Goal: Task Accomplishment & Management: Complete application form

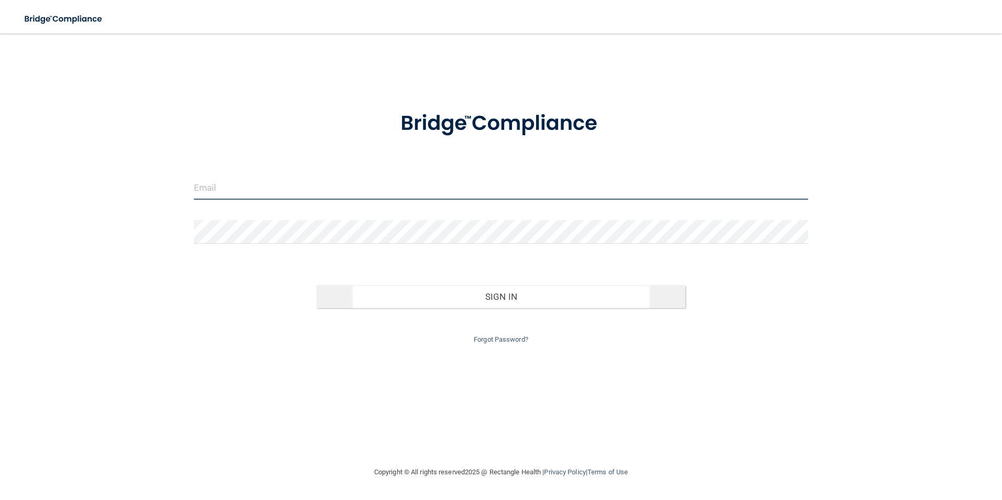
type input "[EMAIL_ADDRESS][DOMAIN_NAME]"
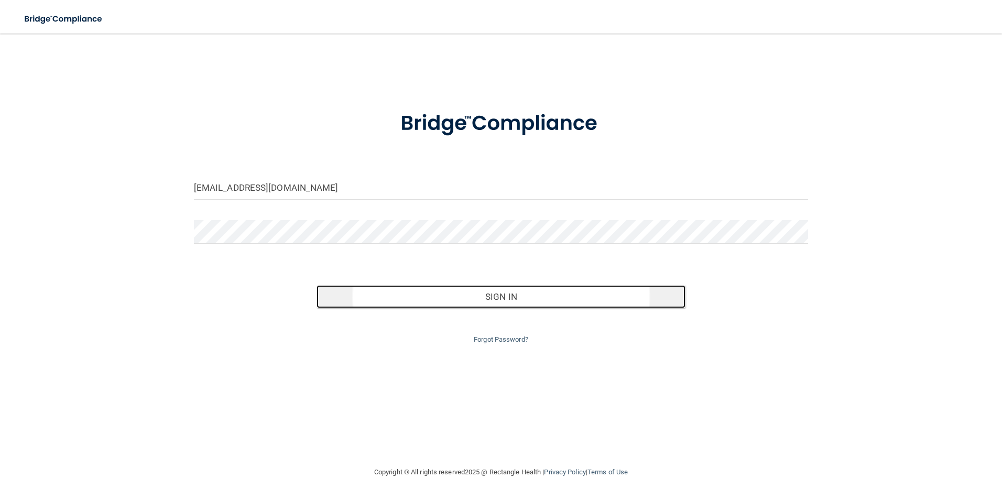
click at [476, 299] on button "Sign In" at bounding box center [501, 296] width 369 height 23
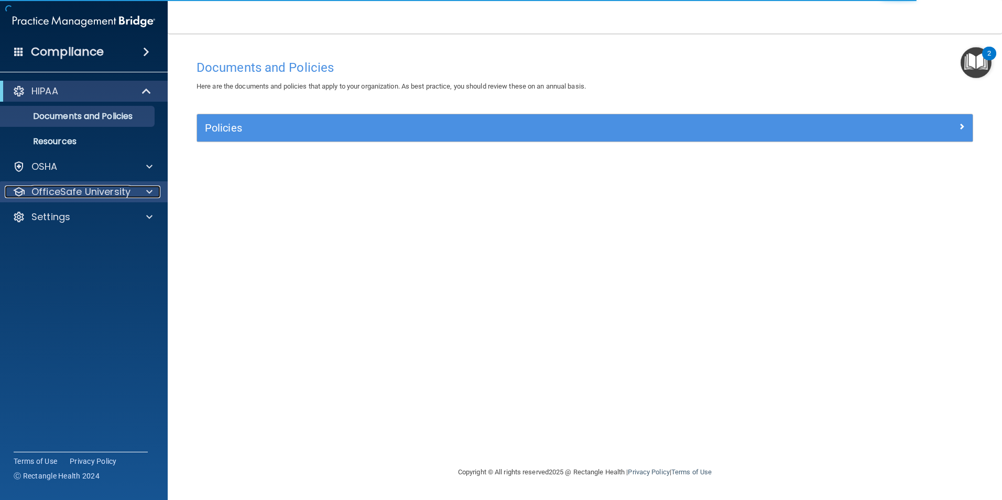
click at [103, 188] on p "OfficeSafe University" at bounding box center [80, 192] width 99 height 13
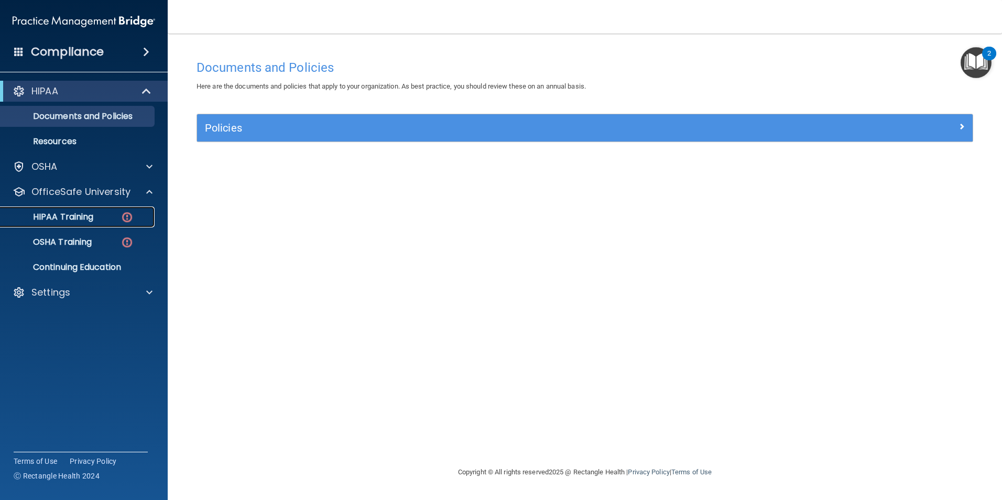
click at [103, 214] on div "HIPAA Training" at bounding box center [78, 217] width 143 height 10
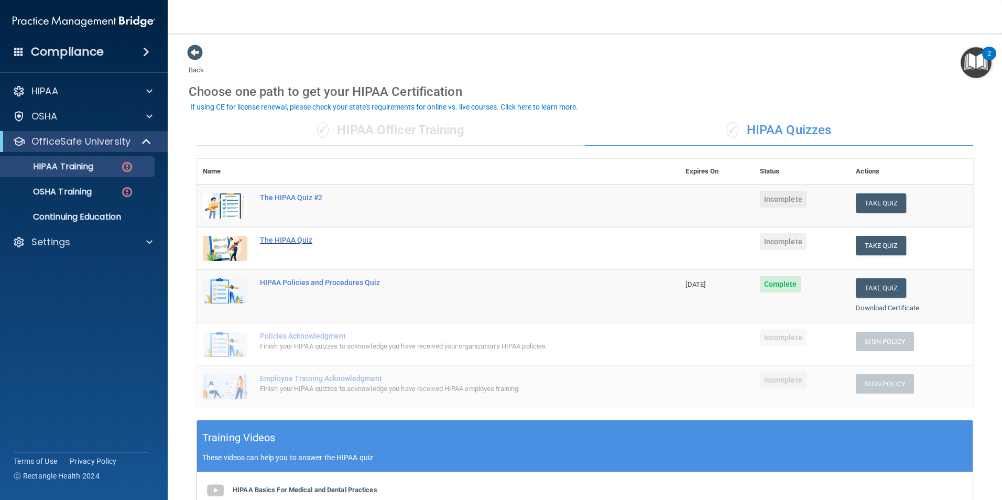
click at [302, 240] on div "The HIPAA Quiz" at bounding box center [443, 240] width 367 height 8
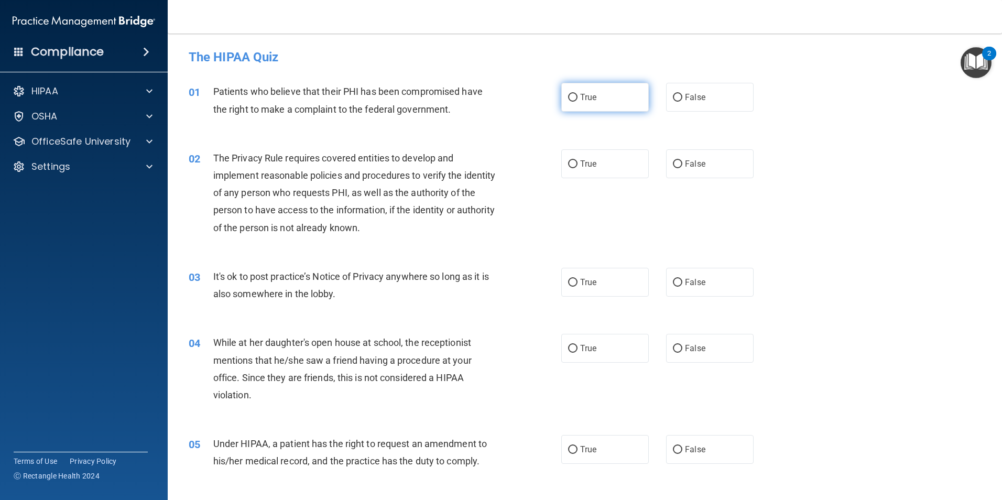
click at [570, 100] on input "True" at bounding box center [572, 98] width 9 height 8
radio input "true"
click at [573, 164] on input "True" at bounding box center [572, 164] width 9 height 8
radio input "true"
click at [673, 282] on input "False" at bounding box center [677, 283] width 9 height 8
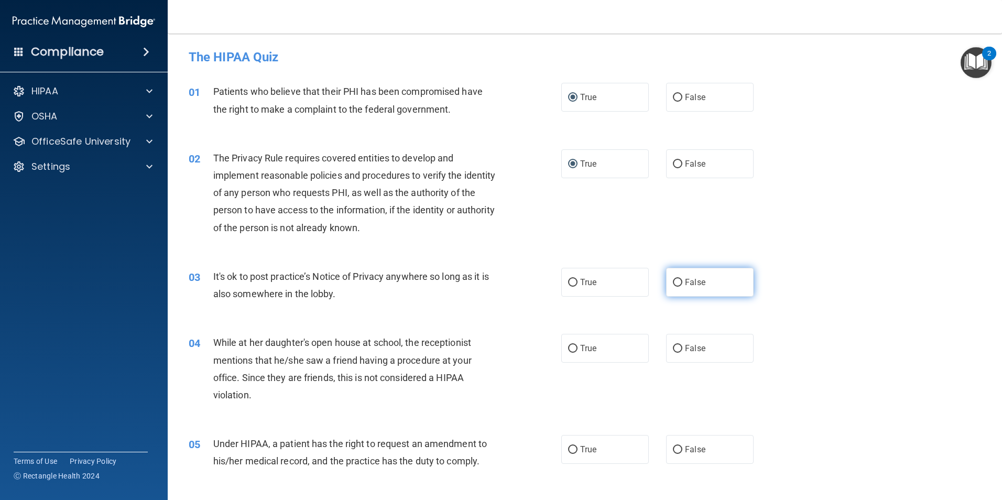
radio input "true"
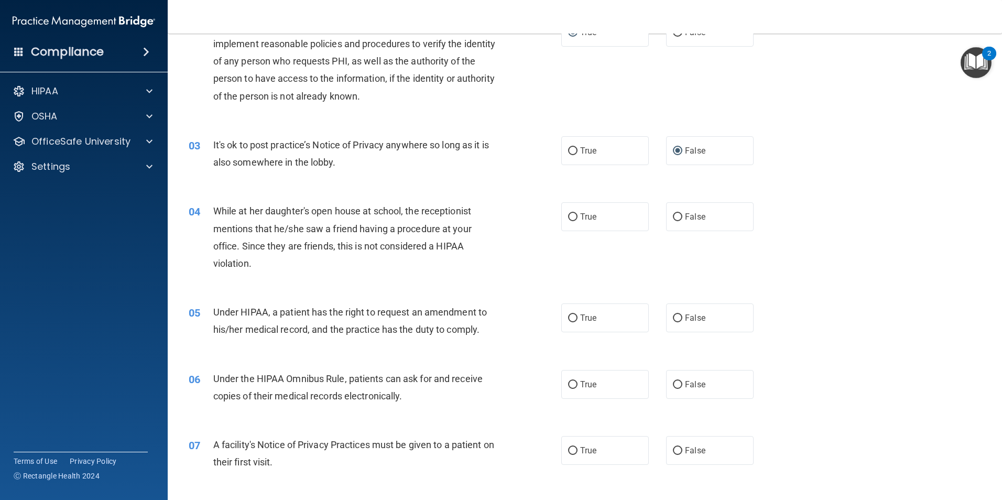
scroll to position [157, 0]
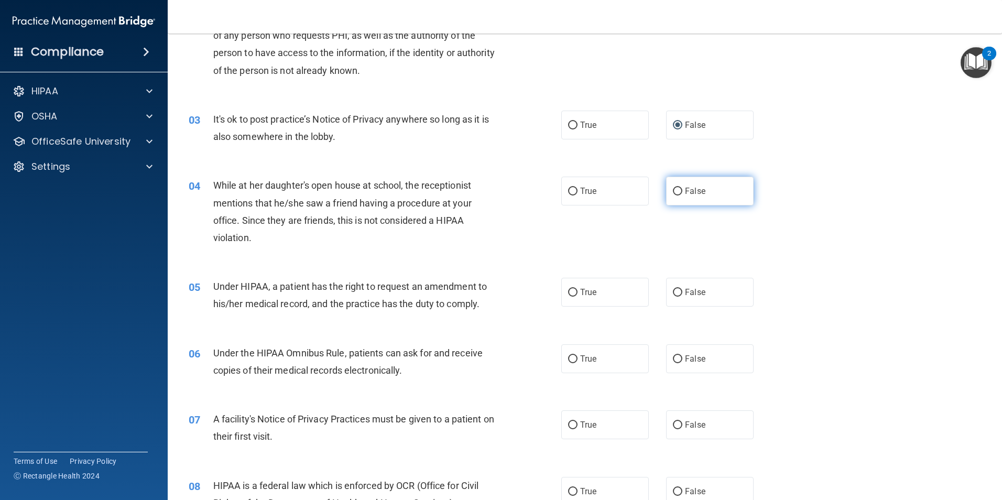
click at [673, 194] on input "False" at bounding box center [677, 192] width 9 height 8
radio input "true"
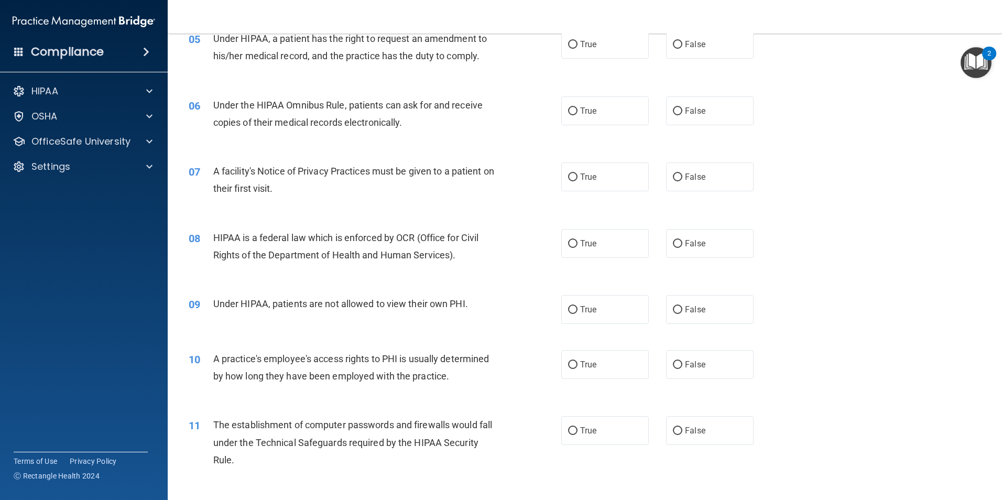
scroll to position [384, 0]
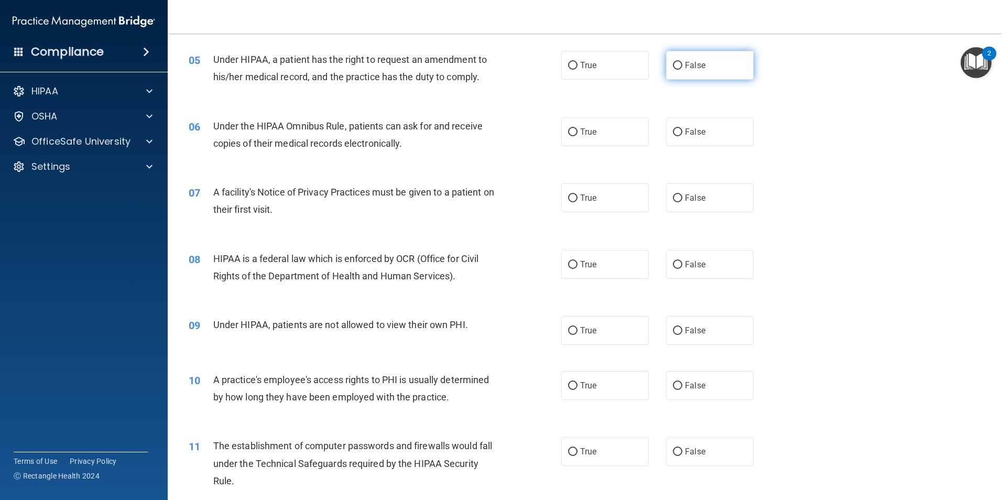
click at [675, 64] on input "False" at bounding box center [677, 66] width 9 height 8
radio input "true"
click at [570, 134] on input "True" at bounding box center [572, 132] width 9 height 8
radio input "true"
click at [569, 199] on input "True" at bounding box center [572, 198] width 9 height 8
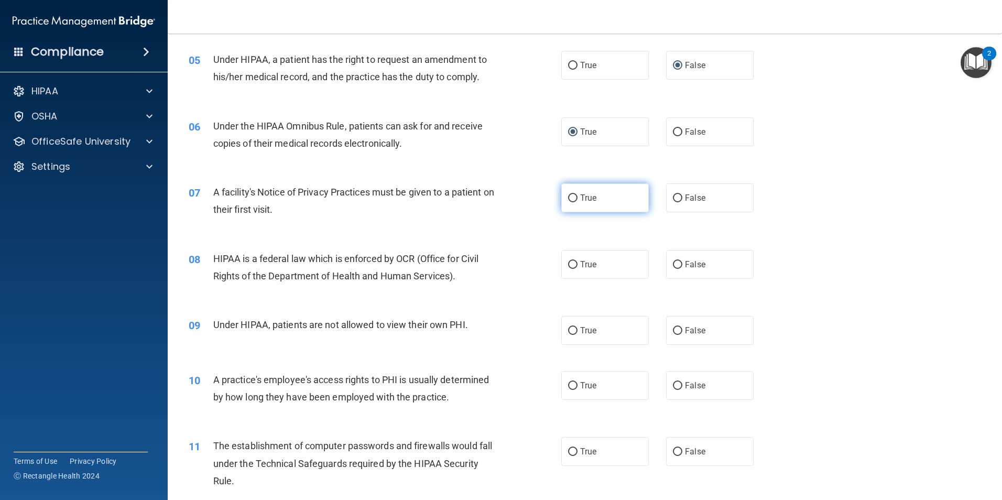
radio input "true"
click at [569, 264] on input "True" at bounding box center [572, 265] width 9 height 8
radio input "true"
click at [673, 332] on input "False" at bounding box center [677, 331] width 9 height 8
radio input "true"
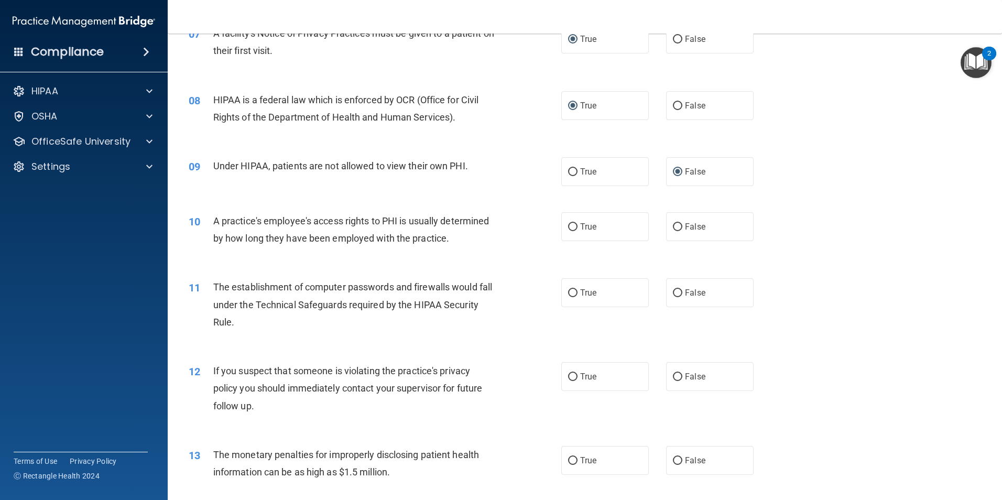
scroll to position [552, 0]
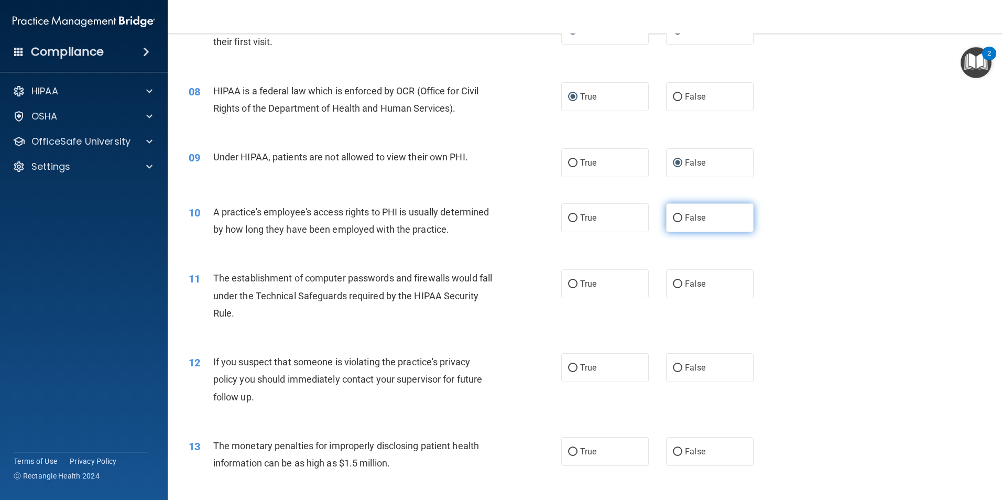
click at [673, 221] on input "False" at bounding box center [677, 218] width 9 height 8
radio input "true"
click at [568, 288] on input "True" at bounding box center [572, 284] width 9 height 8
radio input "true"
click at [570, 373] on label "True" at bounding box center [605, 367] width 88 height 29
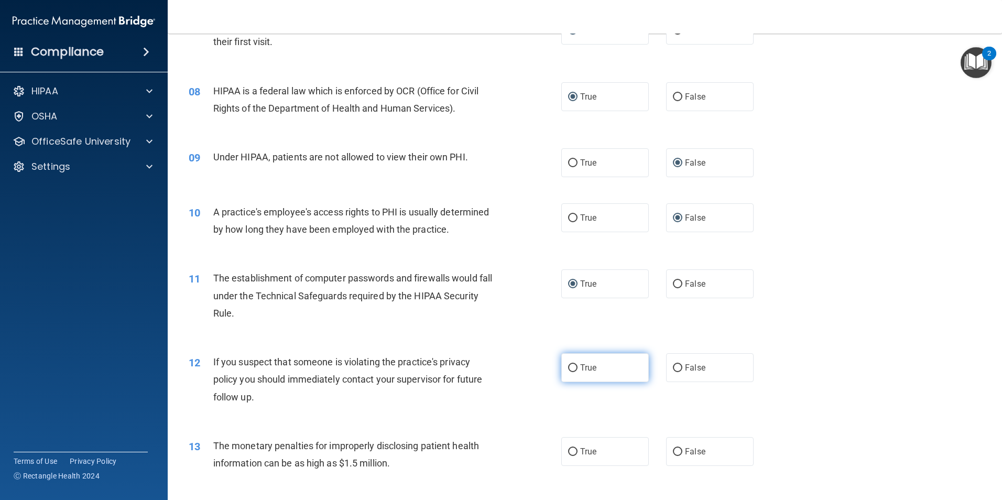
click at [570, 372] on input "True" at bounding box center [572, 368] width 9 height 8
radio input "true"
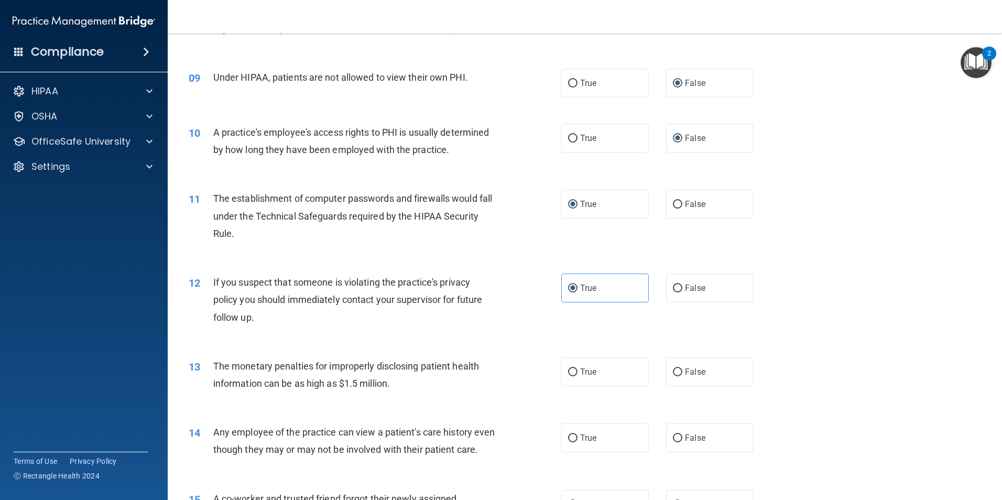
scroll to position [657, 0]
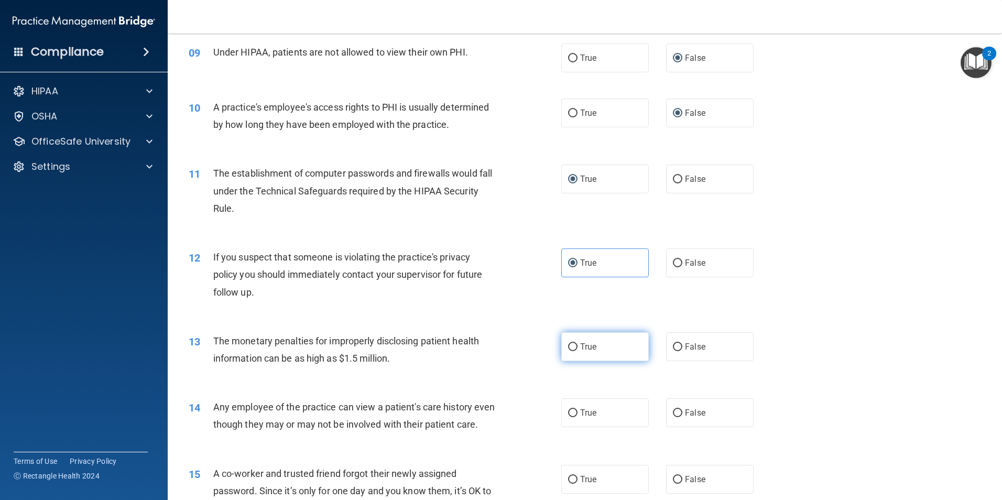
click at [569, 344] on input "True" at bounding box center [572, 347] width 9 height 8
radio input "true"
click at [677, 416] on input "False" at bounding box center [677, 413] width 9 height 8
radio input "true"
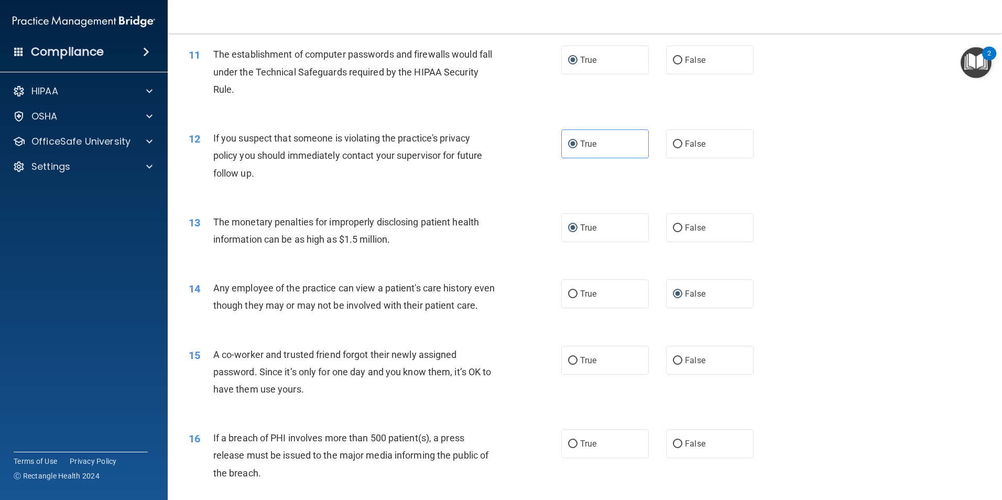
scroll to position [783, 0]
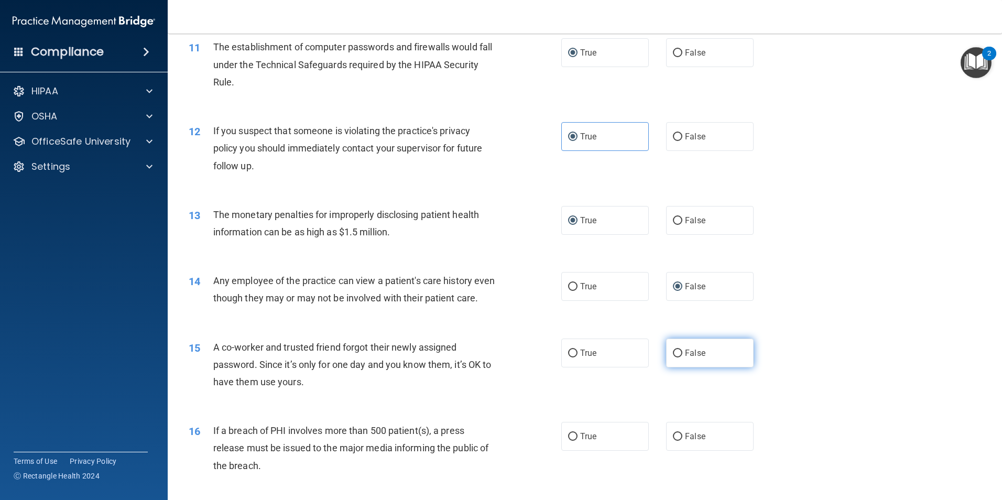
click at [674, 357] on input "False" at bounding box center [677, 354] width 9 height 8
radio input "true"
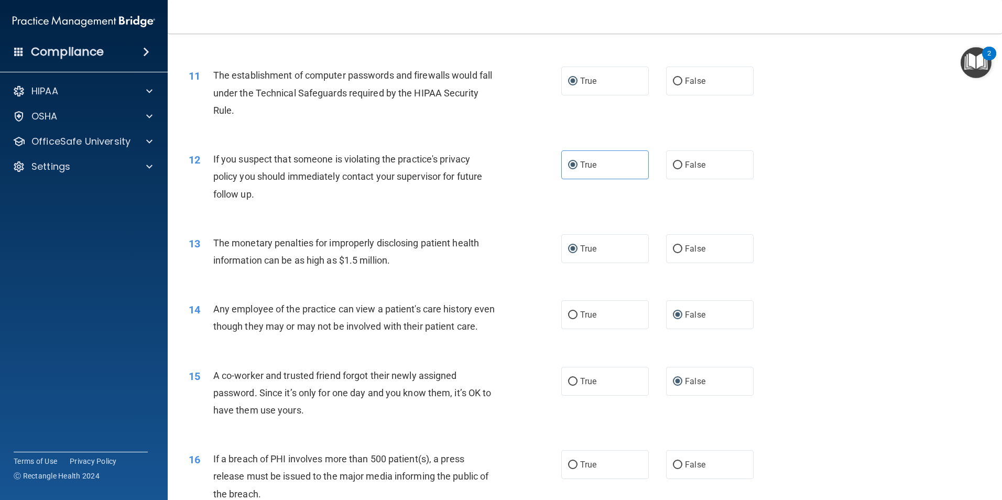
scroll to position [839, 0]
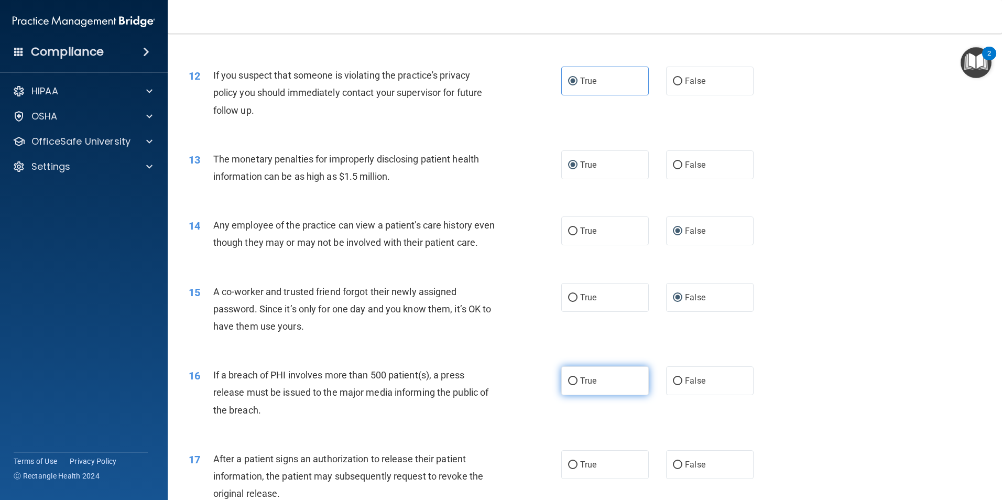
click at [569, 385] on input "True" at bounding box center [572, 381] width 9 height 8
radio input "true"
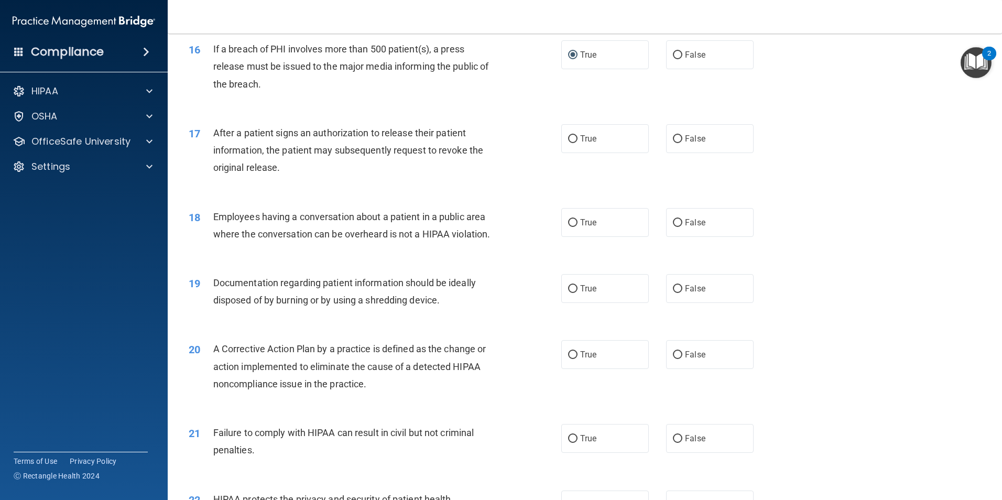
scroll to position [1174, 0]
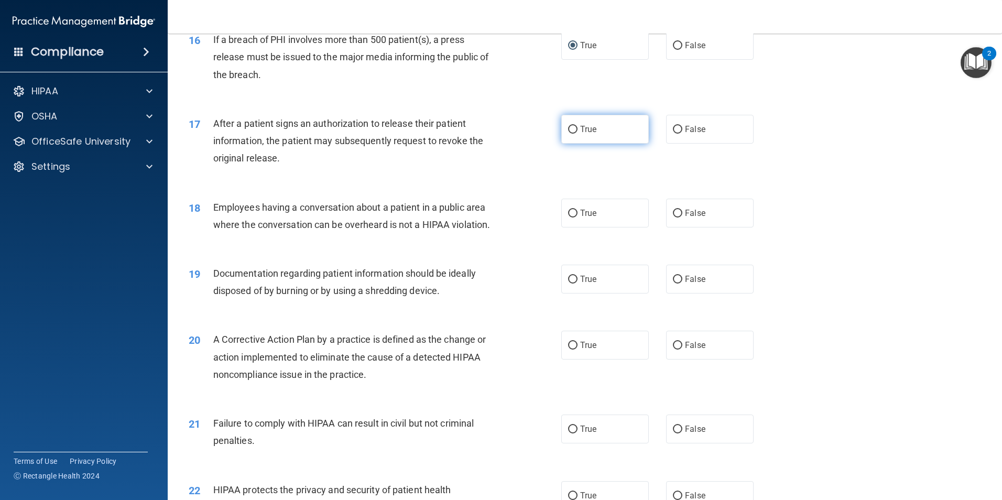
click at [570, 134] on input "True" at bounding box center [572, 130] width 9 height 8
radio input "true"
click at [568, 284] on input "True" at bounding box center [572, 280] width 9 height 8
radio input "true"
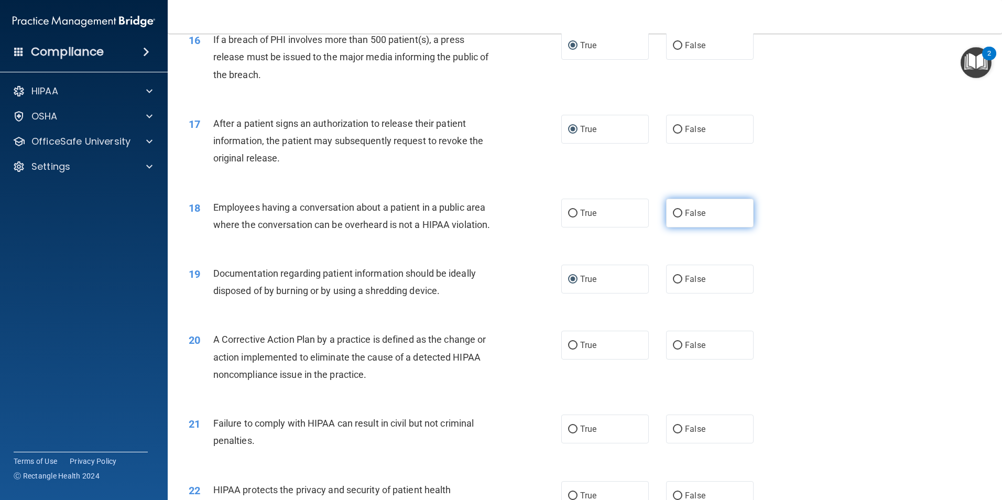
click at [673, 218] on input "False" at bounding box center [677, 214] width 9 height 8
radio input "true"
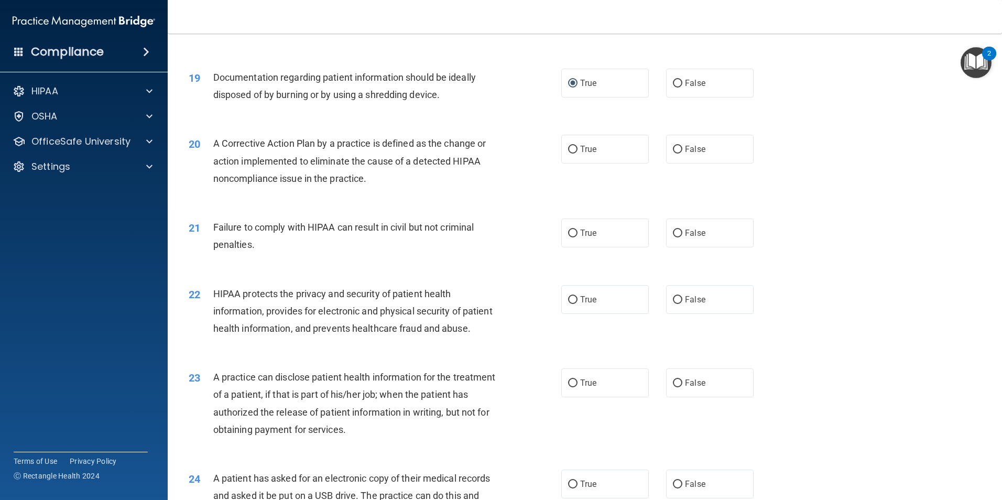
scroll to position [1391, 0]
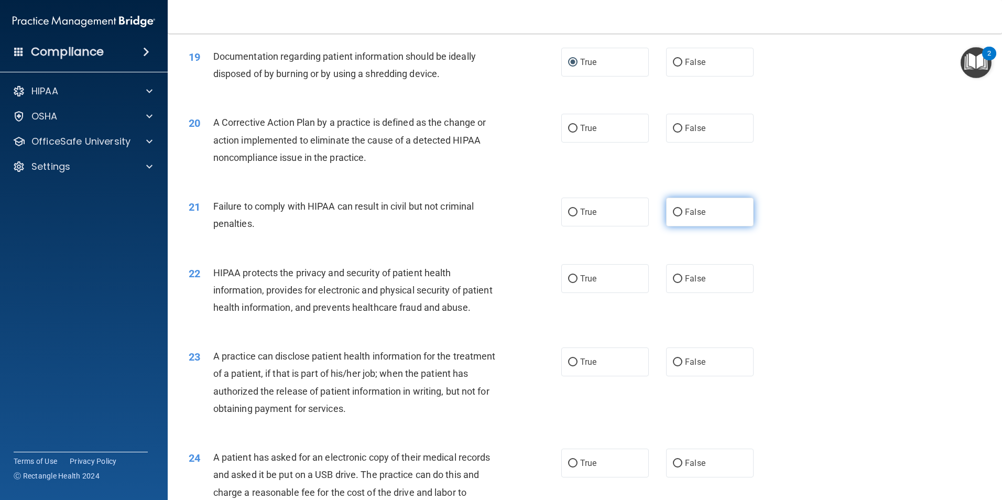
click at [673, 216] on input "False" at bounding box center [677, 213] width 9 height 8
radio input "true"
click at [568, 133] on input "True" at bounding box center [572, 129] width 9 height 8
radio input "true"
click at [569, 283] on input "True" at bounding box center [572, 279] width 9 height 8
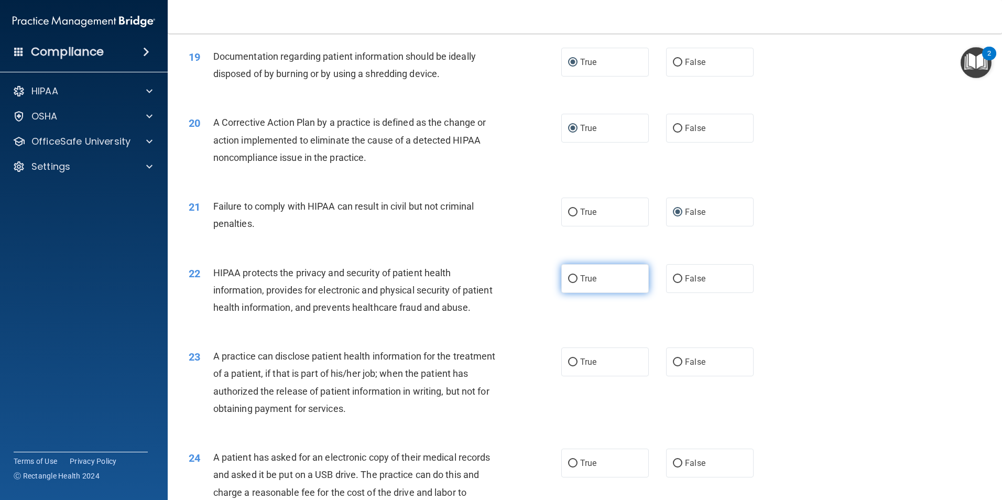
radio input "true"
click at [673, 366] on input "False" at bounding box center [677, 362] width 9 height 8
radio input "true"
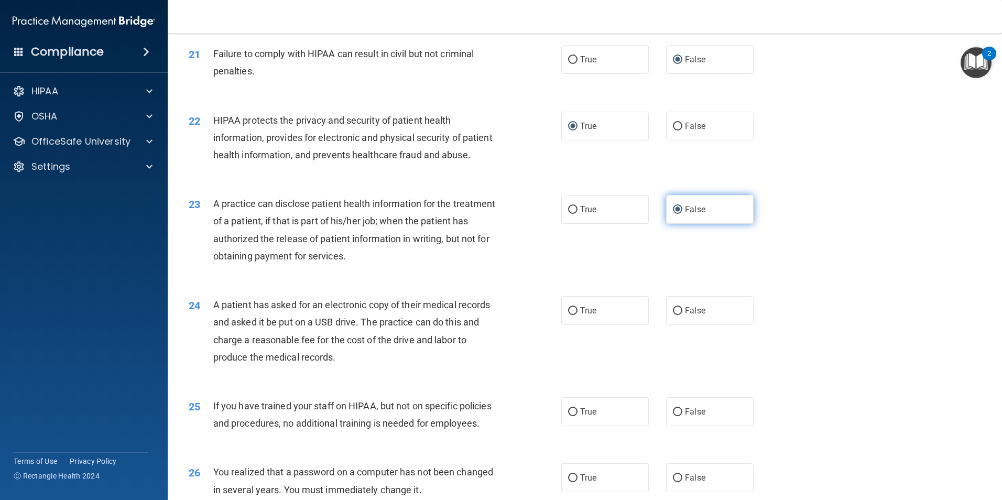
scroll to position [1548, 0]
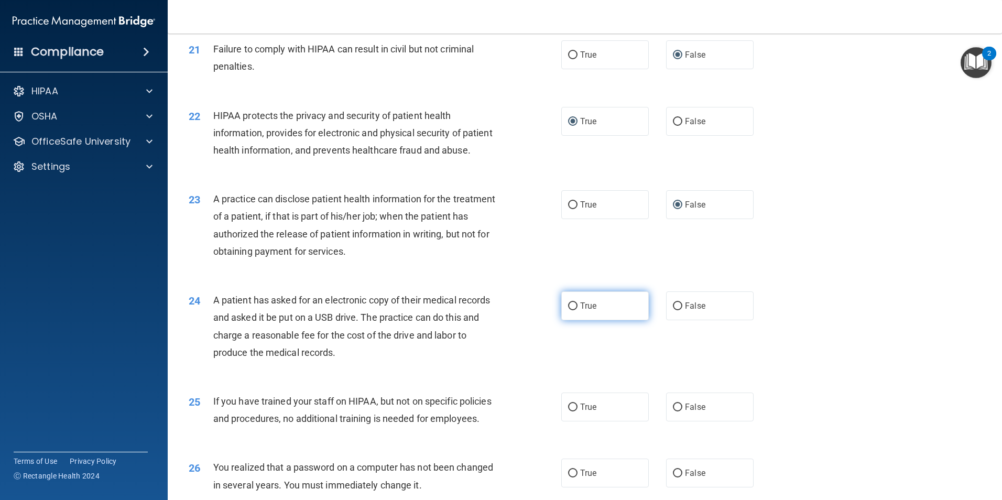
click at [572, 310] on input "True" at bounding box center [572, 306] width 9 height 8
radio input "true"
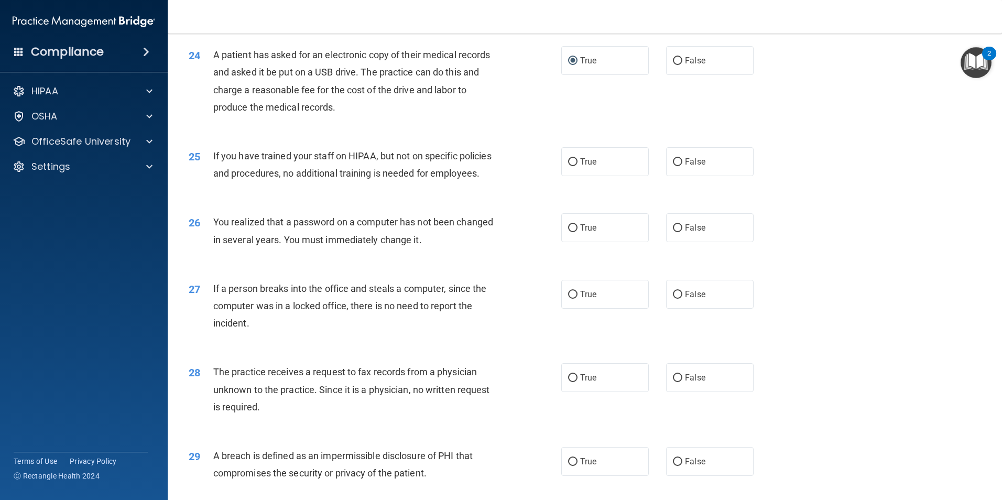
scroll to position [1810, 0]
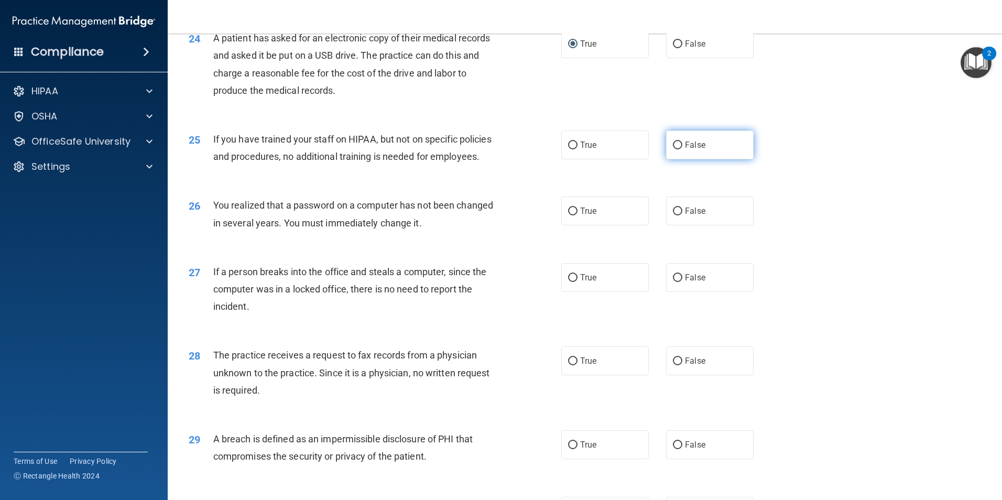
click at [673, 149] on input "False" at bounding box center [677, 146] width 9 height 8
radio input "true"
click at [568, 215] on input "True" at bounding box center [572, 212] width 9 height 8
radio input "true"
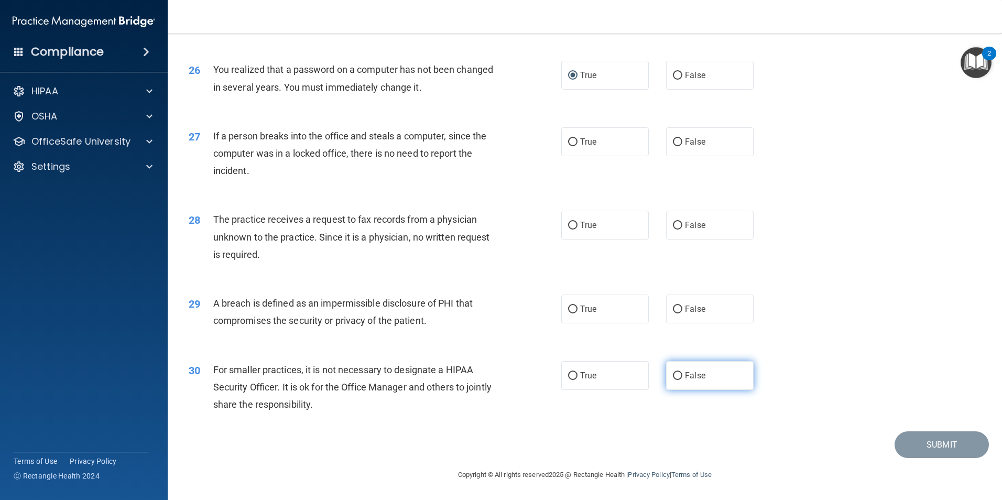
scroll to position [1998, 0]
click at [675, 225] on input "False" at bounding box center [677, 226] width 9 height 8
radio input "true"
click at [568, 312] on input "True" at bounding box center [572, 310] width 9 height 8
radio input "true"
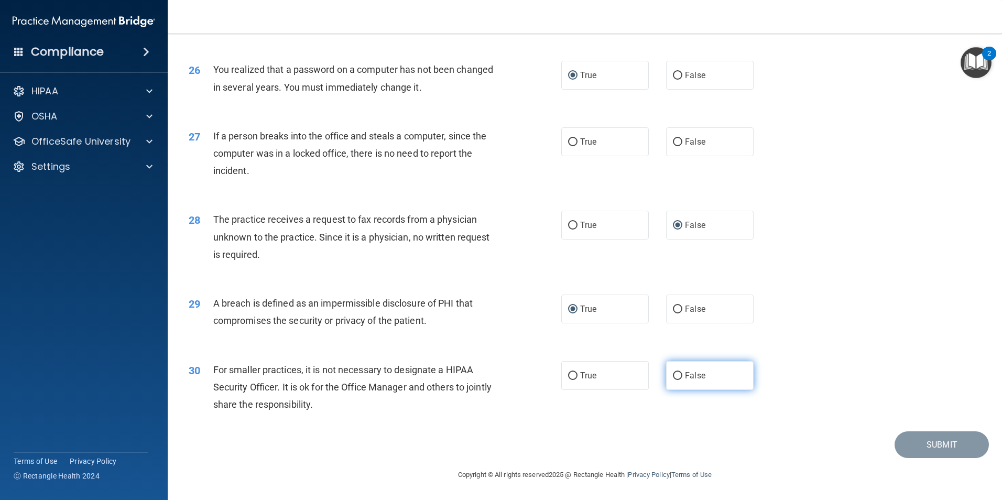
click at [673, 379] on input "False" at bounding box center [677, 376] width 9 height 8
radio input "true"
click at [673, 145] on input "False" at bounding box center [677, 142] width 9 height 8
radio input "true"
click at [921, 449] on button "Submit" at bounding box center [942, 444] width 94 height 27
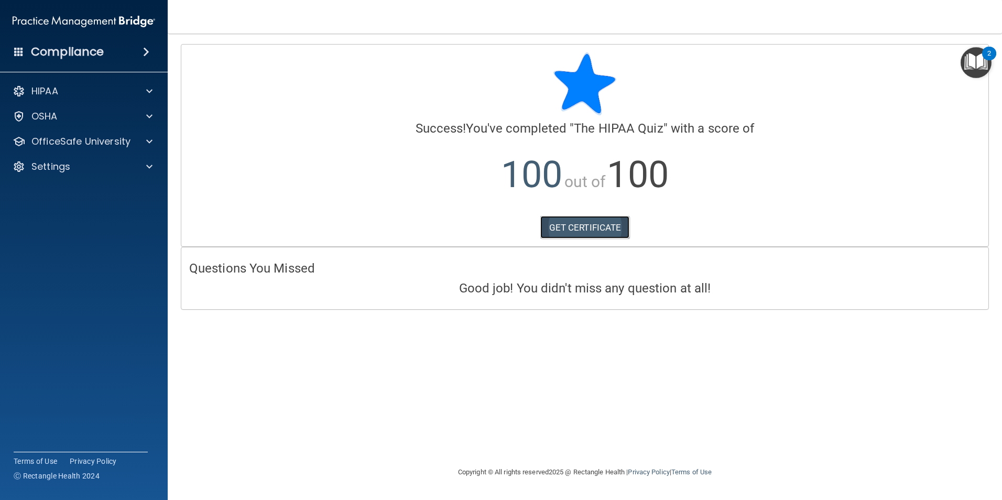
click at [603, 227] on link "GET CERTIFICATE" at bounding box center [585, 227] width 90 height 23
click at [145, 142] on div at bounding box center [148, 141] width 26 height 13
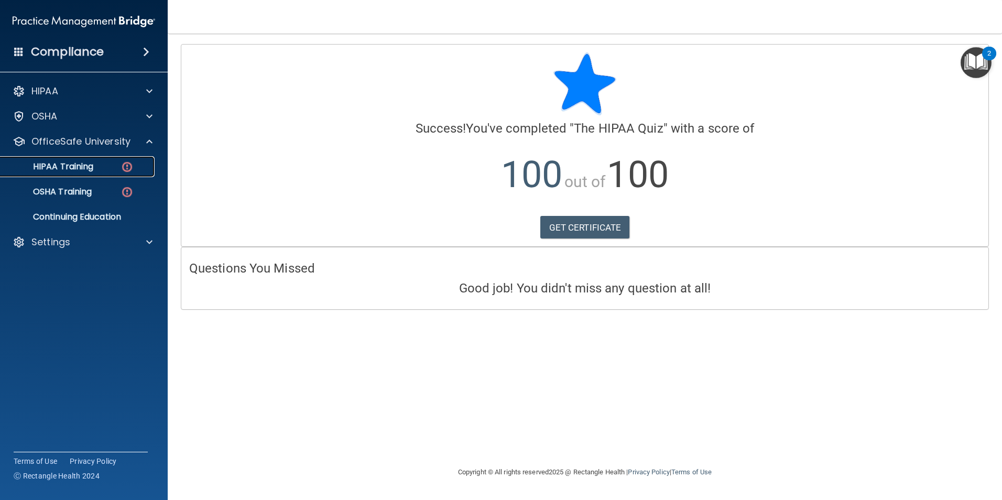
click at [125, 169] on img at bounding box center [127, 166] width 13 height 13
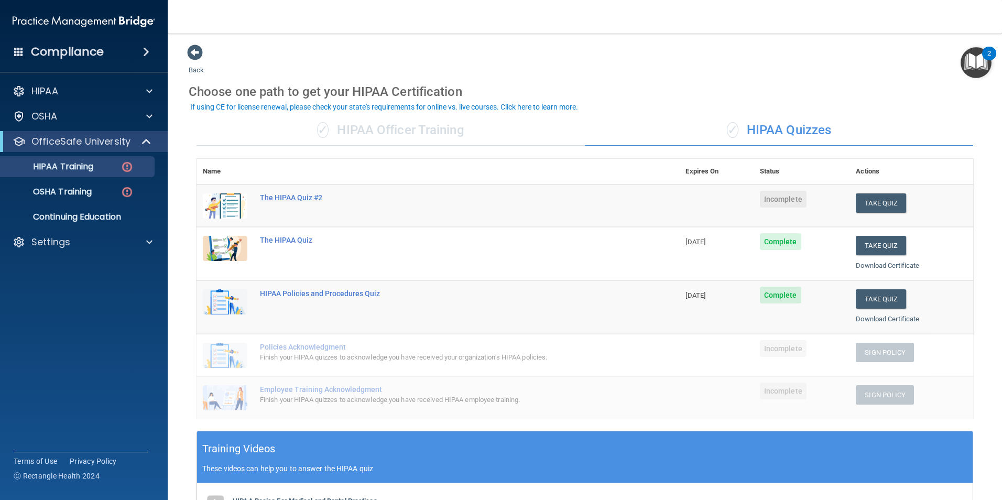
click at [279, 199] on div "The HIPAA Quiz #2" at bounding box center [443, 197] width 367 height 8
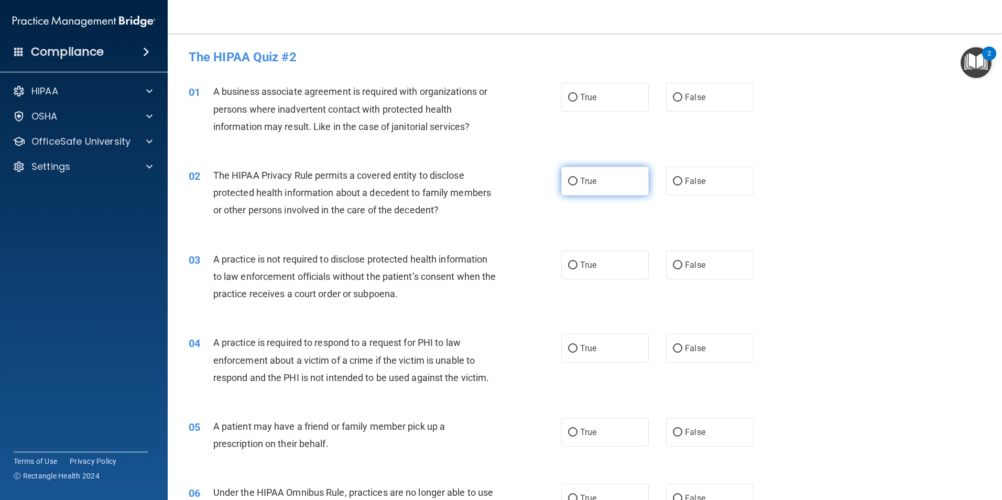
click at [573, 179] on input "True" at bounding box center [572, 182] width 9 height 8
radio input "true"
click at [676, 100] on input "False" at bounding box center [677, 98] width 9 height 8
radio input "true"
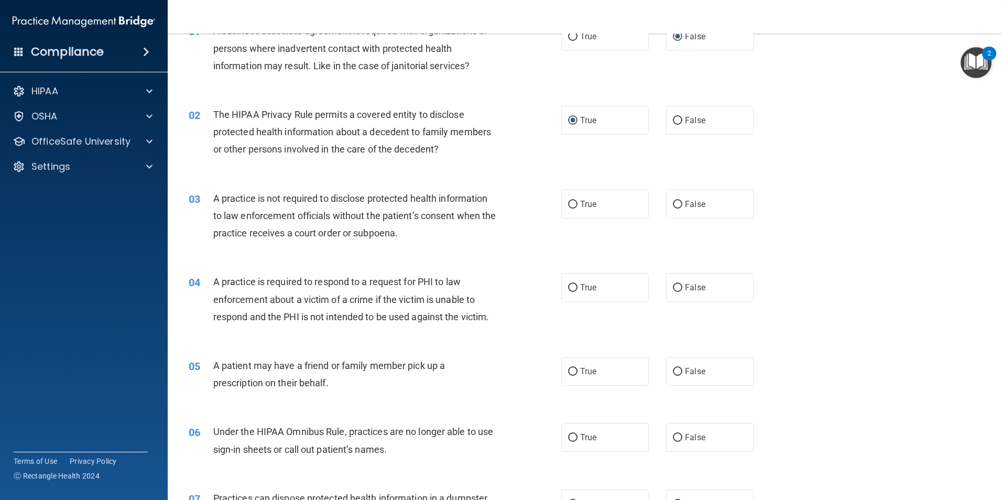
scroll to position [157, 0]
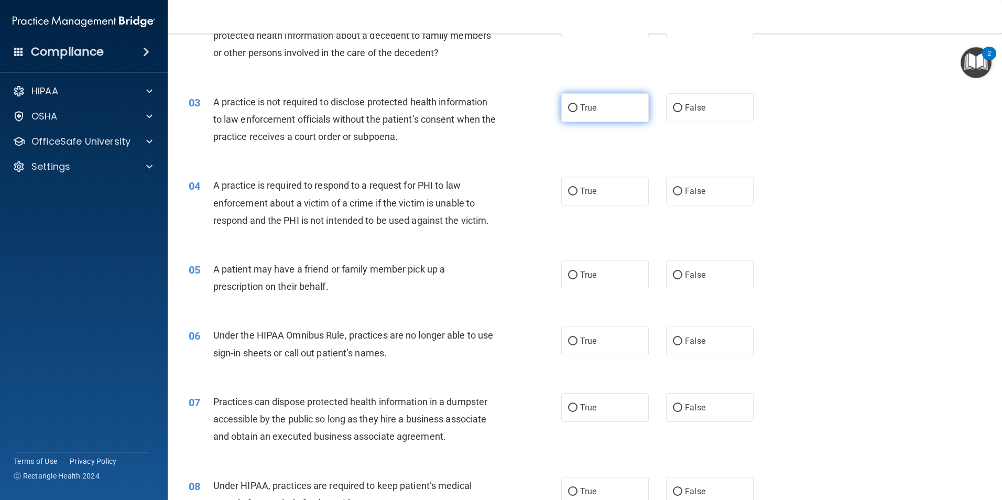
click at [573, 109] on input "True" at bounding box center [572, 108] width 9 height 8
radio input "true"
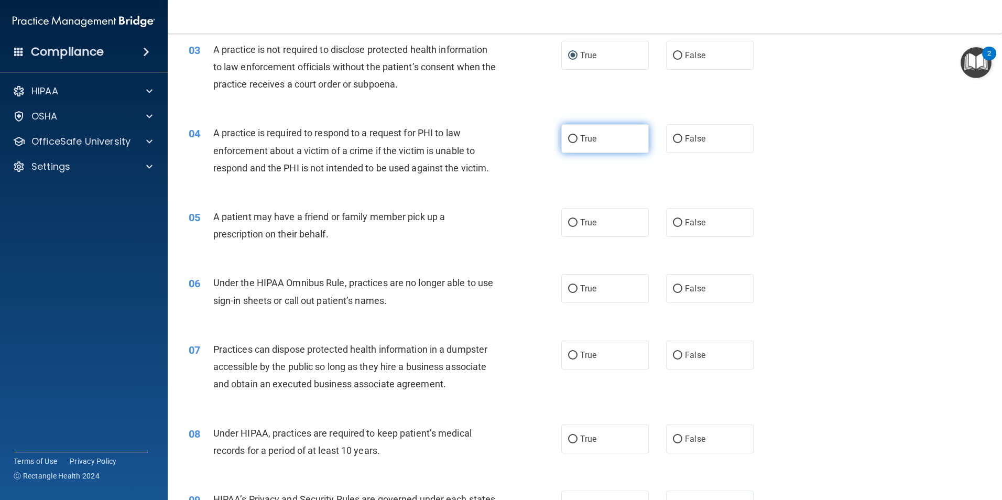
click at [568, 139] on input "True" at bounding box center [572, 139] width 9 height 8
radio input "true"
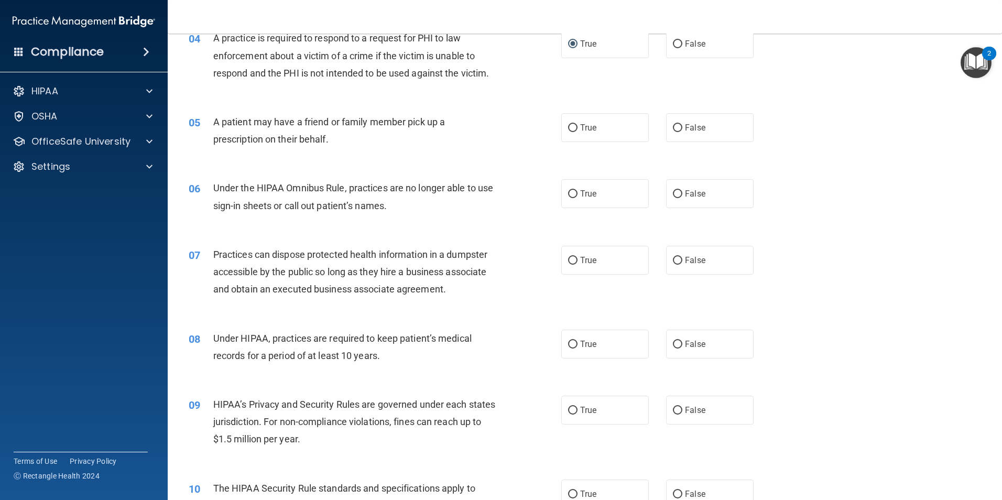
scroll to position [262, 0]
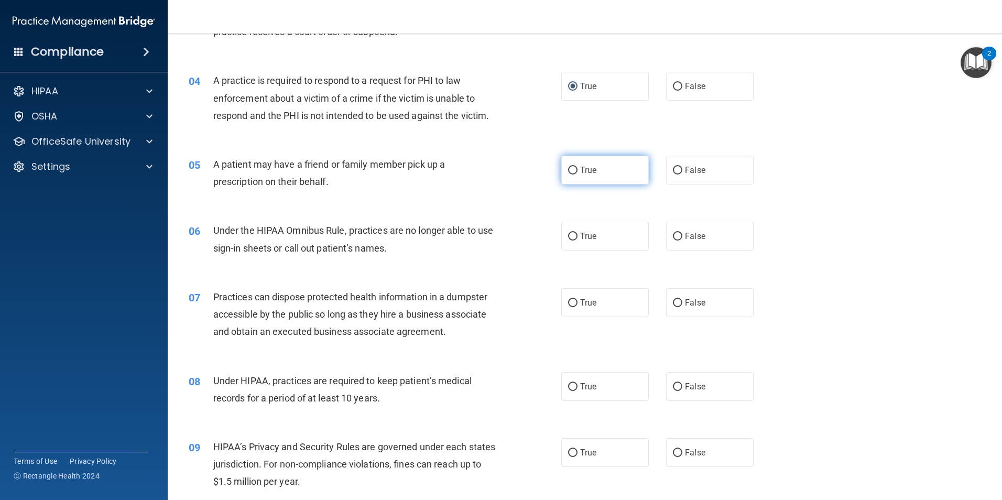
click at [568, 175] on input "True" at bounding box center [572, 171] width 9 height 8
radio input "true"
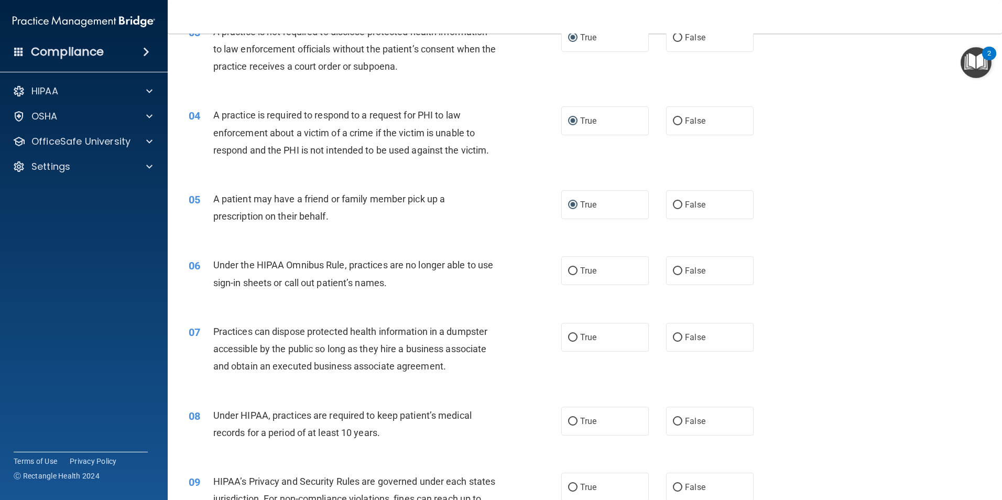
scroll to position [263, 0]
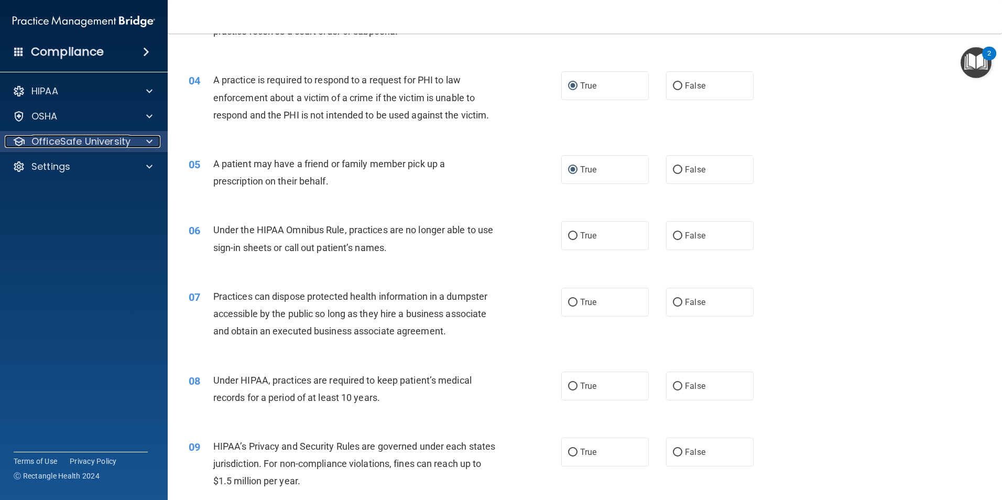
drag, startPoint x: 259, startPoint y: 255, endPoint x: 148, endPoint y: 141, distance: 159.0
click at [148, 141] on span at bounding box center [149, 141] width 6 height 13
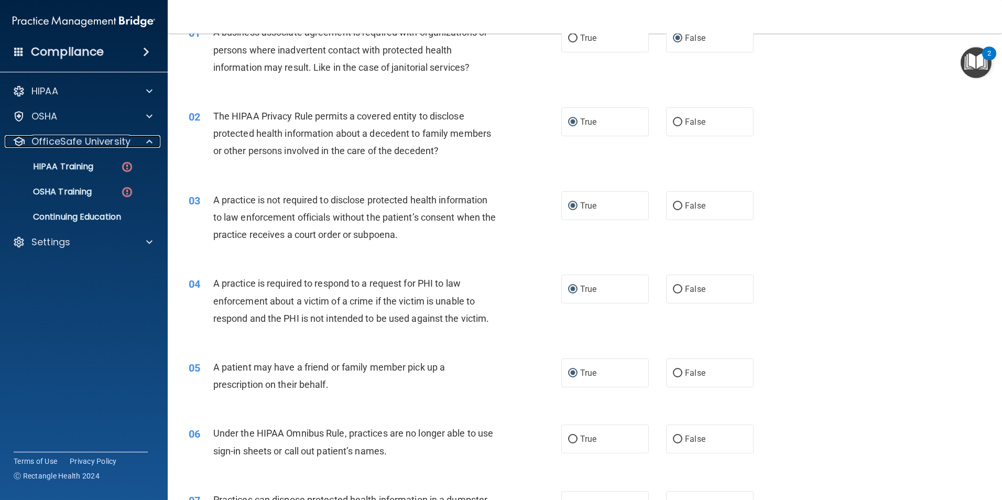
scroll to position [0, 0]
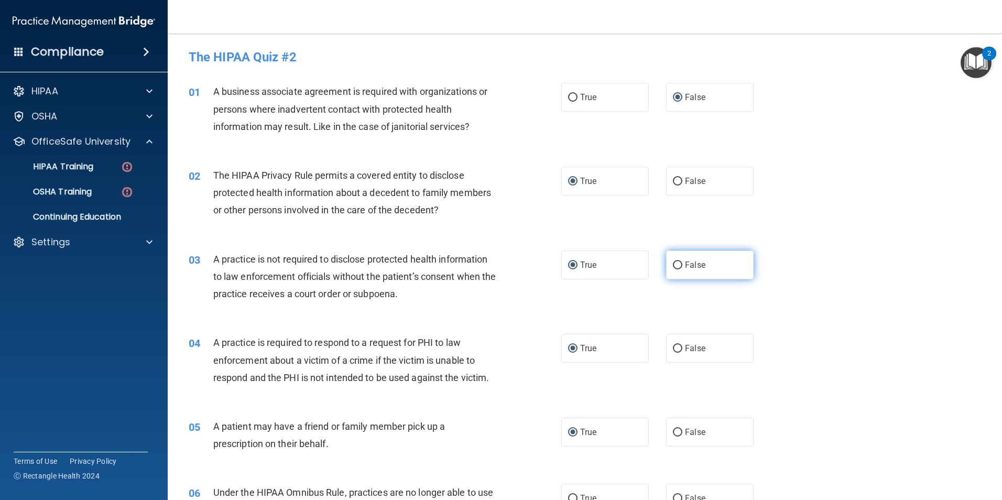
click at [673, 262] on input "False" at bounding box center [677, 266] width 9 height 8
radio input "true"
radio input "false"
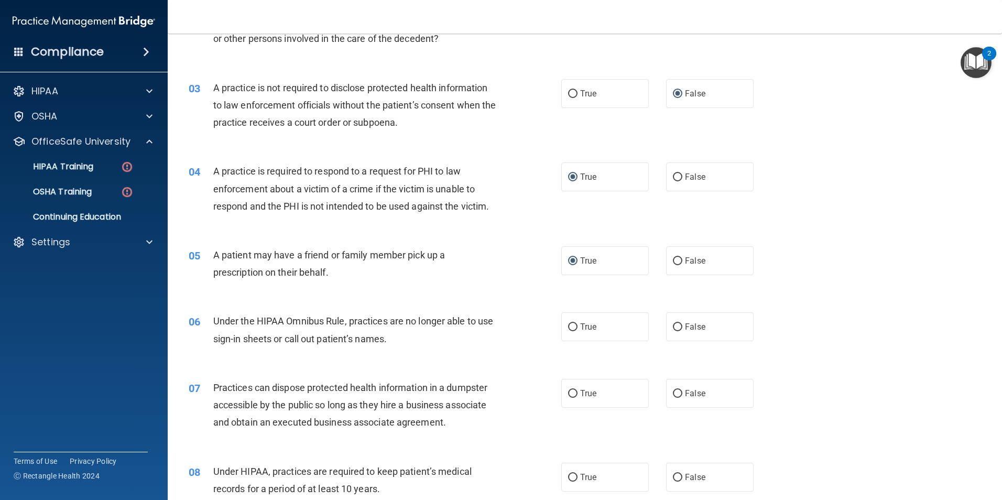
scroll to position [192, 0]
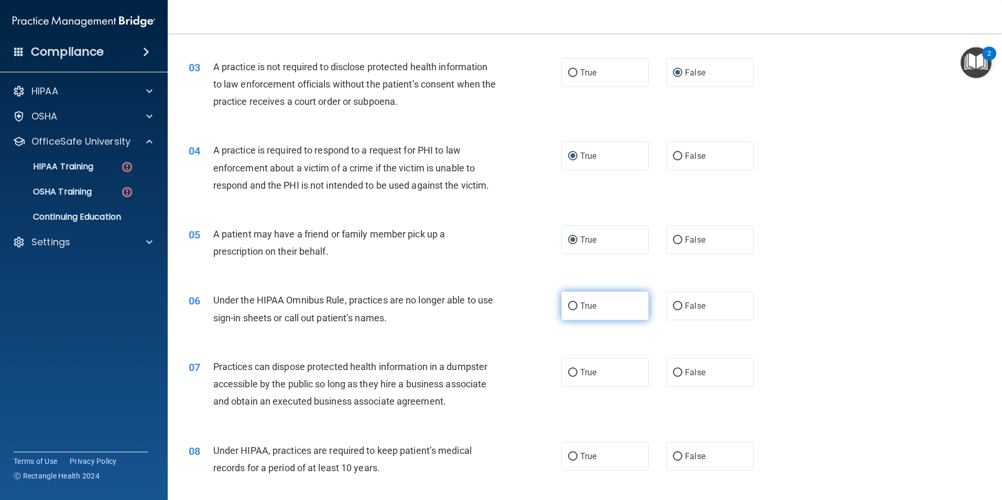
click at [568, 303] on input "True" at bounding box center [572, 306] width 9 height 8
radio input "true"
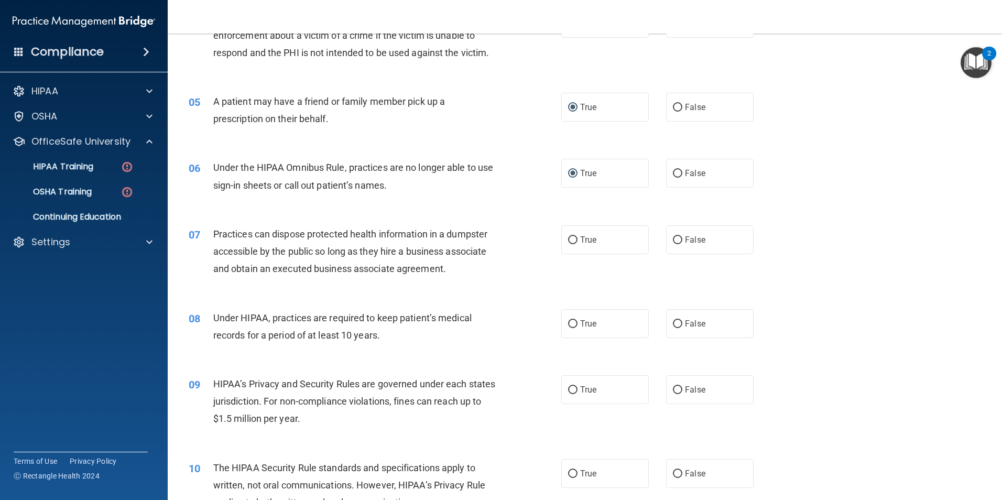
scroll to position [346, 0]
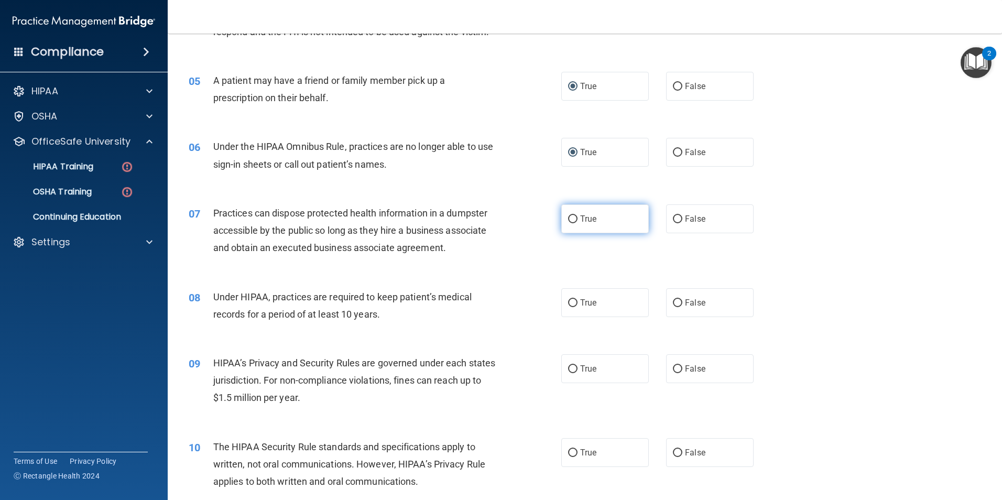
click at [571, 219] on input "True" at bounding box center [572, 219] width 9 height 8
radio input "true"
click at [673, 302] on input "False" at bounding box center [677, 303] width 9 height 8
radio input "true"
click at [673, 369] on input "False" at bounding box center [677, 369] width 9 height 8
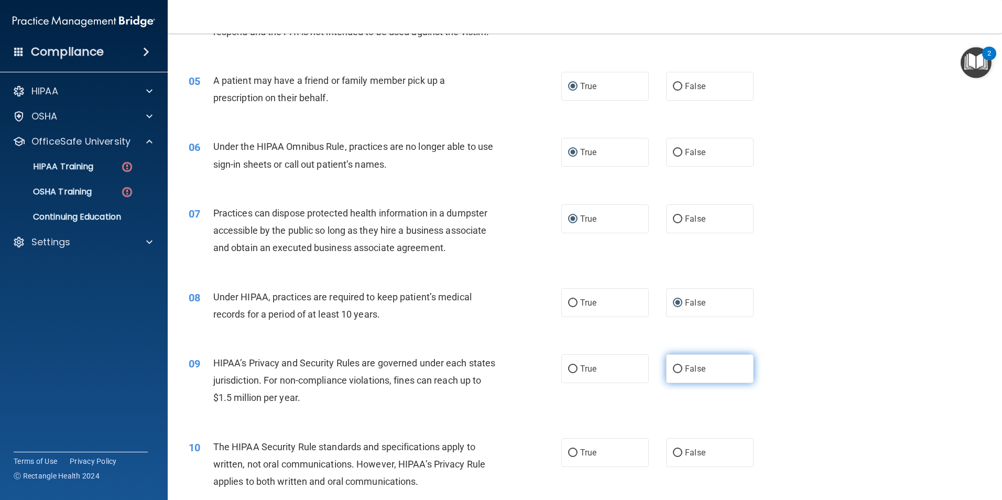
radio input "true"
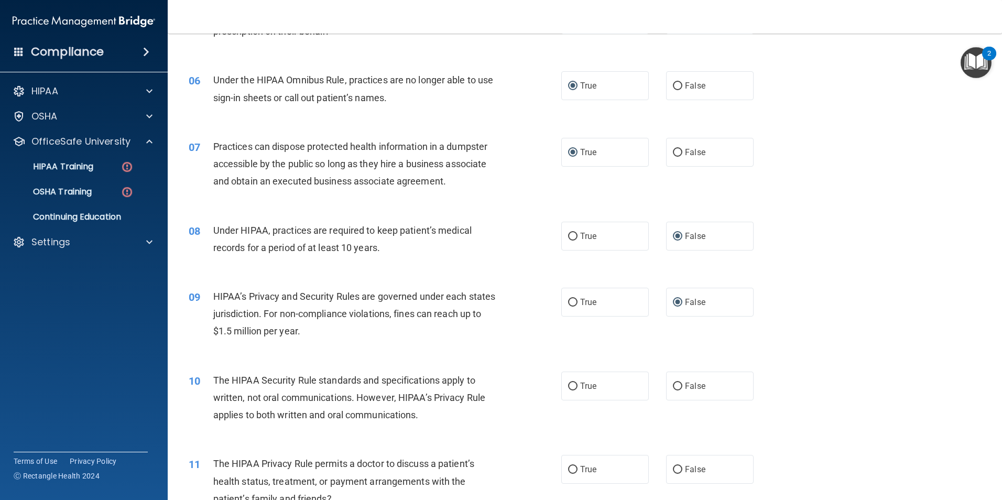
scroll to position [426, 0]
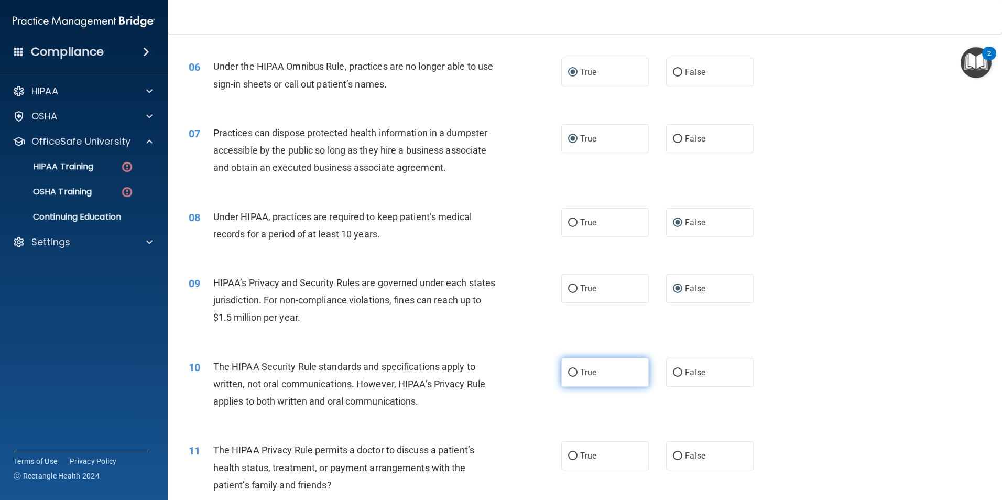
click at [571, 369] on input "True" at bounding box center [572, 373] width 9 height 8
radio input "true"
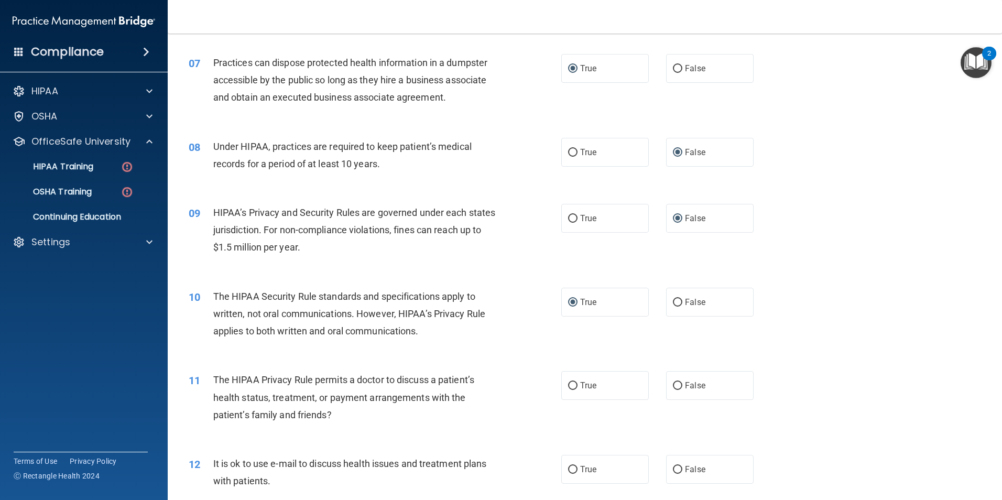
scroll to position [524, 0]
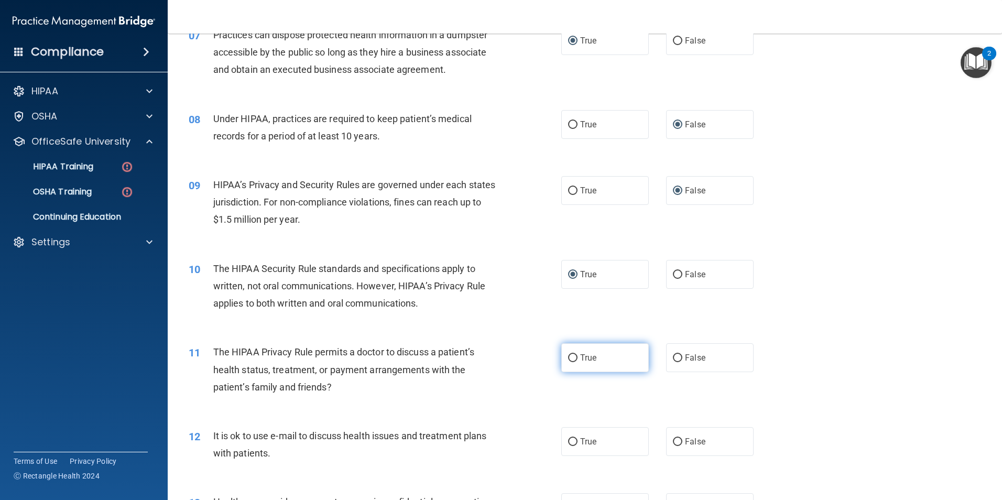
click at [572, 362] on input "True" at bounding box center [572, 358] width 9 height 8
radio input "true"
click at [569, 445] on input "True" at bounding box center [572, 442] width 9 height 8
radio input "true"
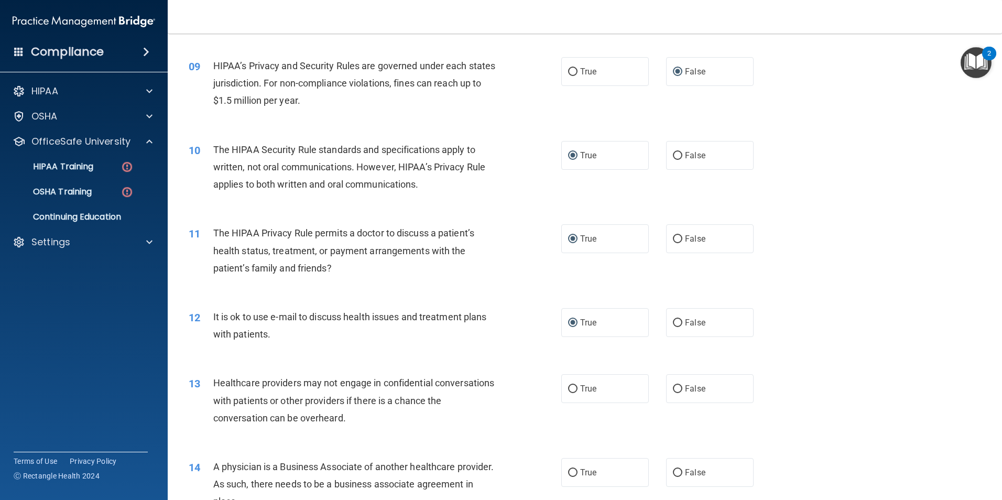
scroll to position [671, 0]
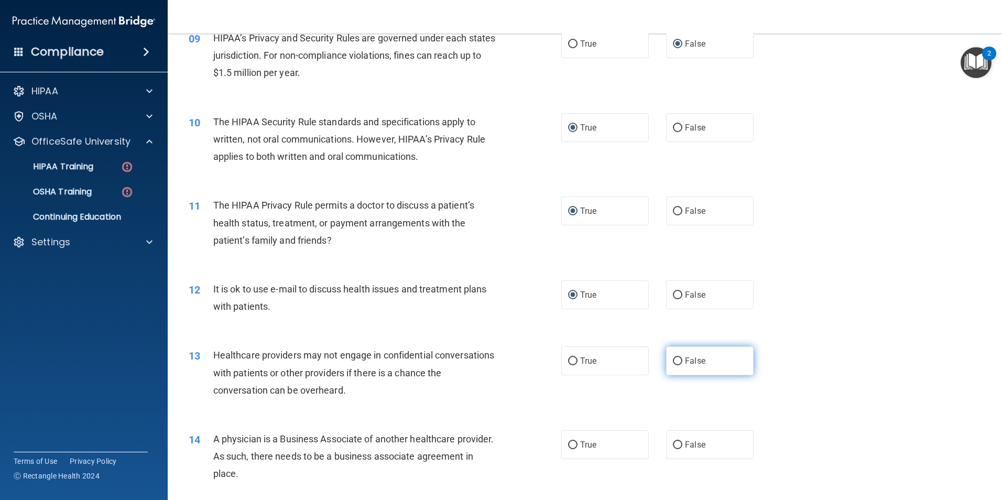
click at [673, 363] on input "False" at bounding box center [677, 361] width 9 height 8
radio input "true"
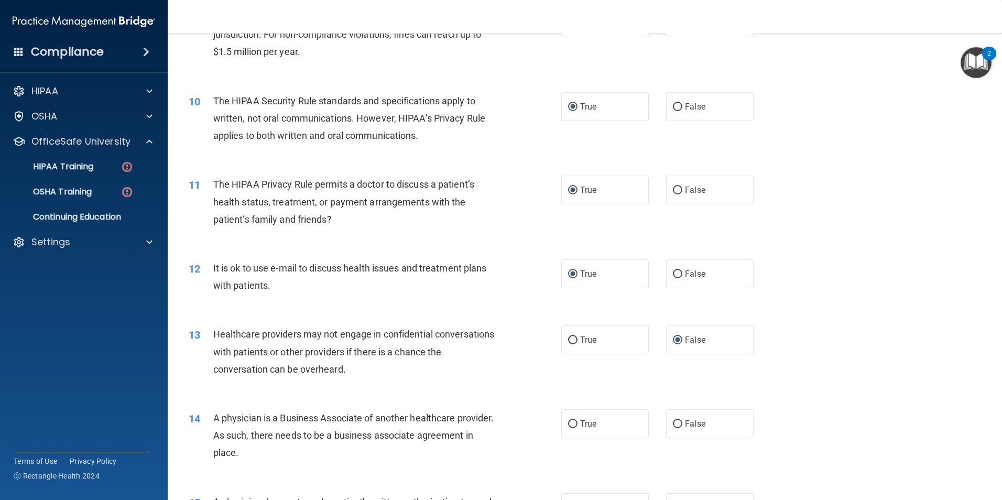
scroll to position [741, 0]
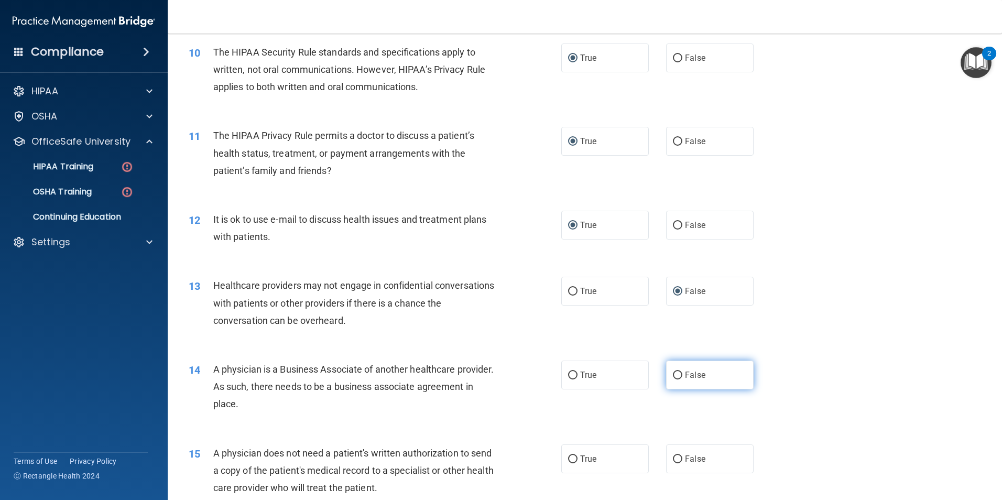
click at [676, 375] on input "False" at bounding box center [677, 376] width 9 height 8
radio input "true"
click at [570, 462] on input "True" at bounding box center [572, 459] width 9 height 8
radio input "true"
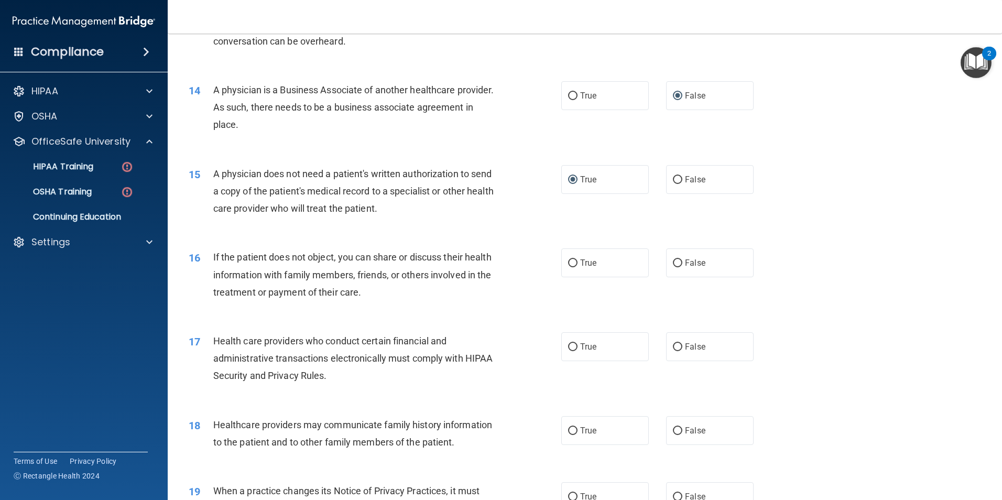
scroll to position [1027, 0]
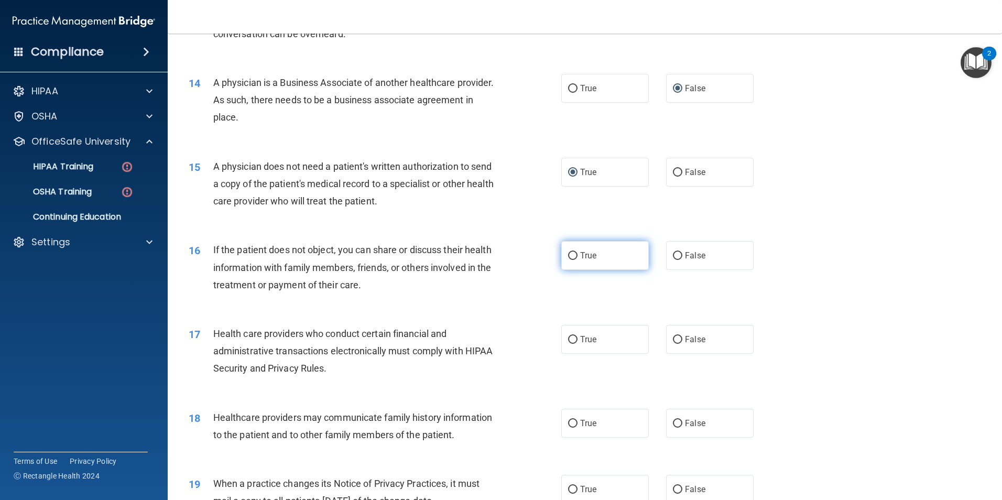
click at [570, 260] on label "True" at bounding box center [605, 255] width 88 height 29
click at [570, 260] on input "True" at bounding box center [572, 256] width 9 height 8
radio input "true"
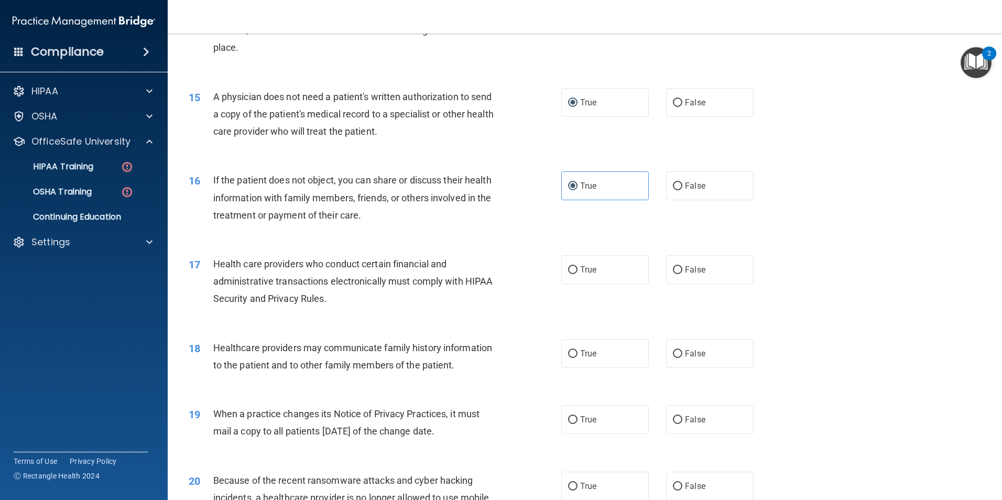
scroll to position [1139, 0]
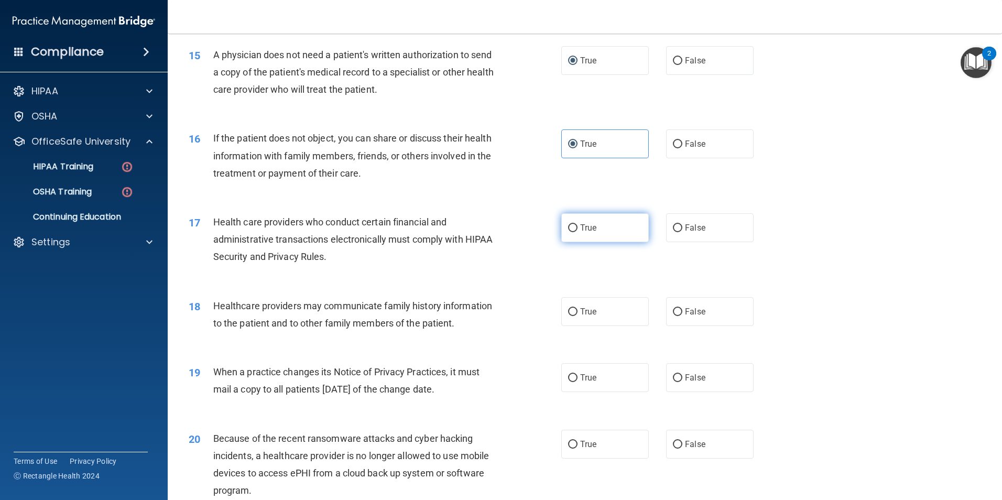
click at [570, 229] on input "True" at bounding box center [572, 228] width 9 height 8
radio input "true"
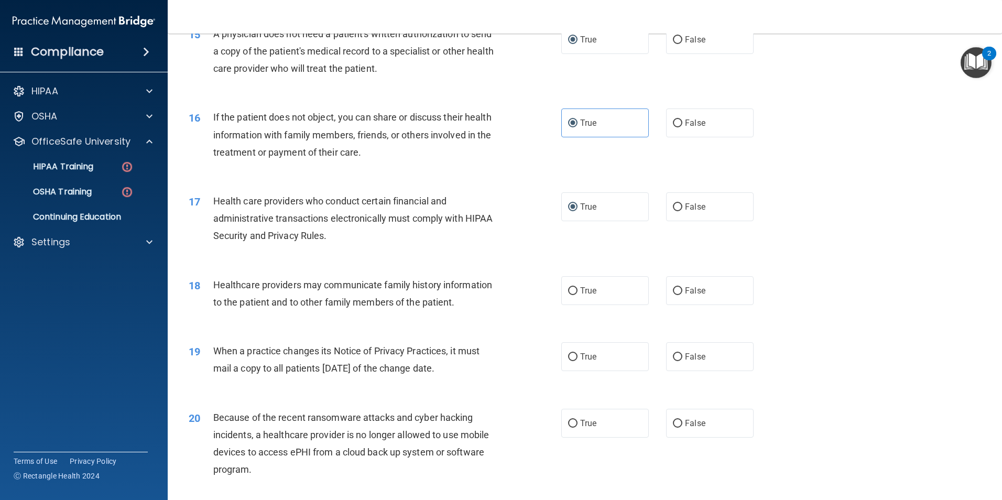
scroll to position [1174, 0]
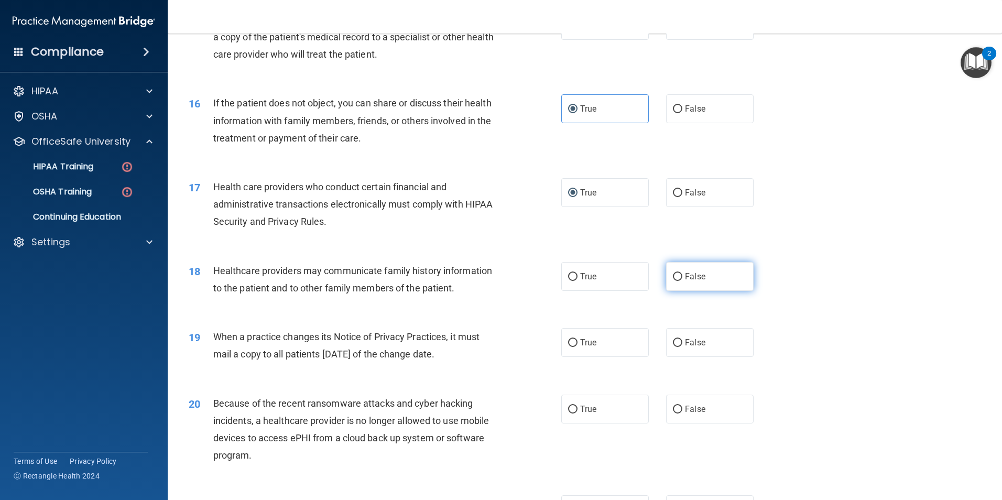
click at [673, 278] on input "False" at bounding box center [677, 277] width 9 height 8
radio input "true"
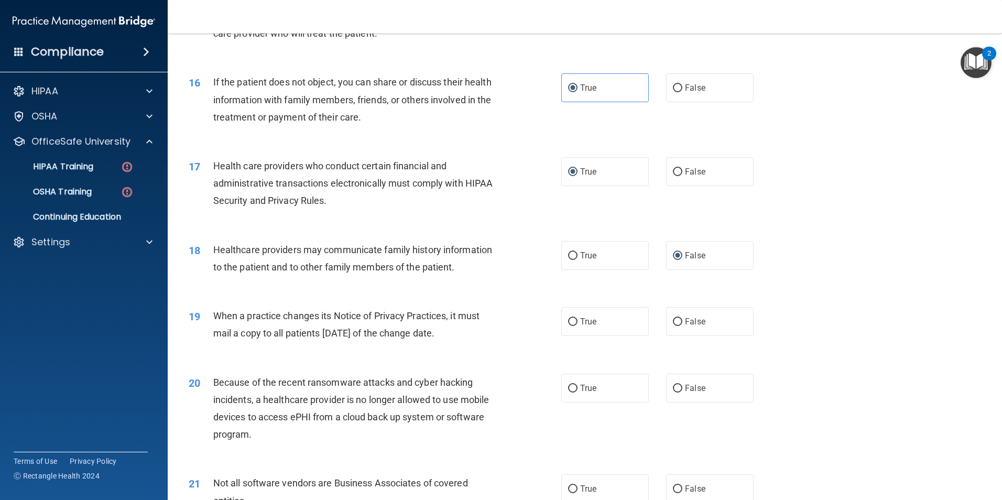
scroll to position [1223, 0]
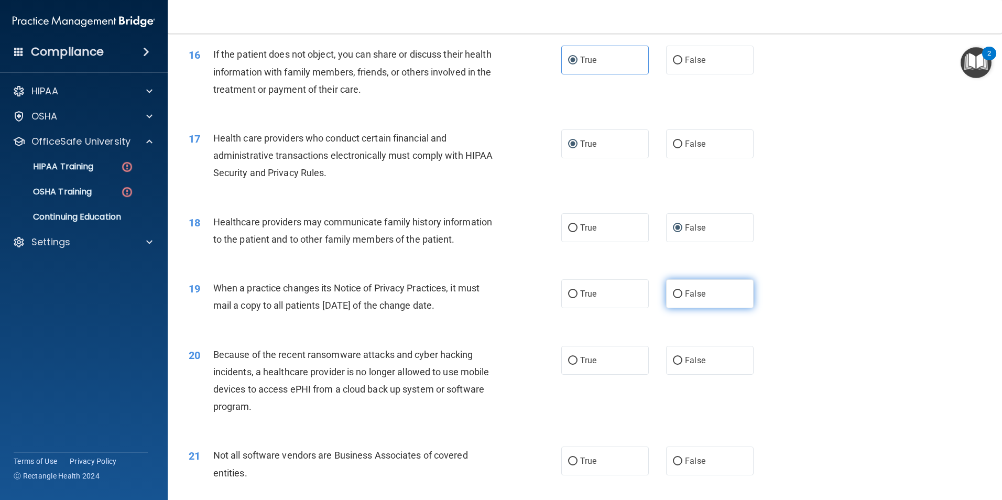
click at [673, 295] on input "False" at bounding box center [677, 294] width 9 height 8
radio input "true"
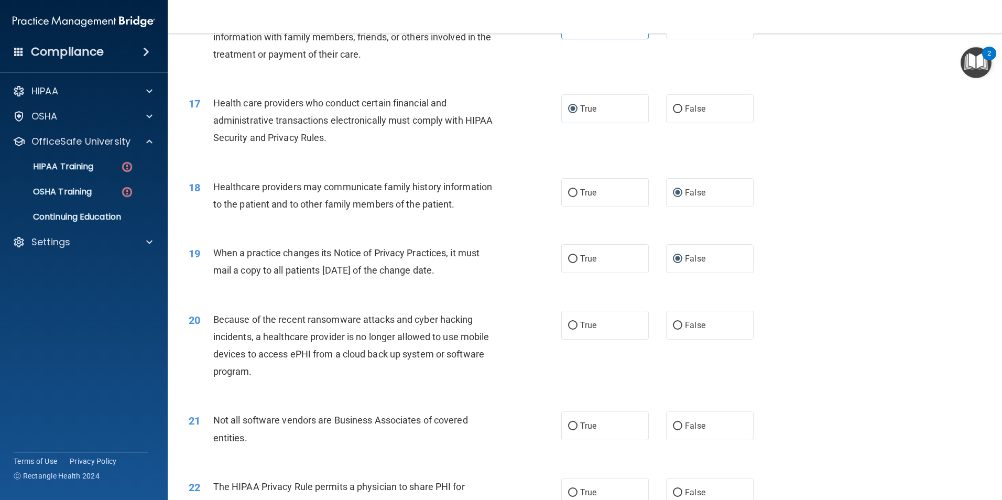
scroll to position [1279, 0]
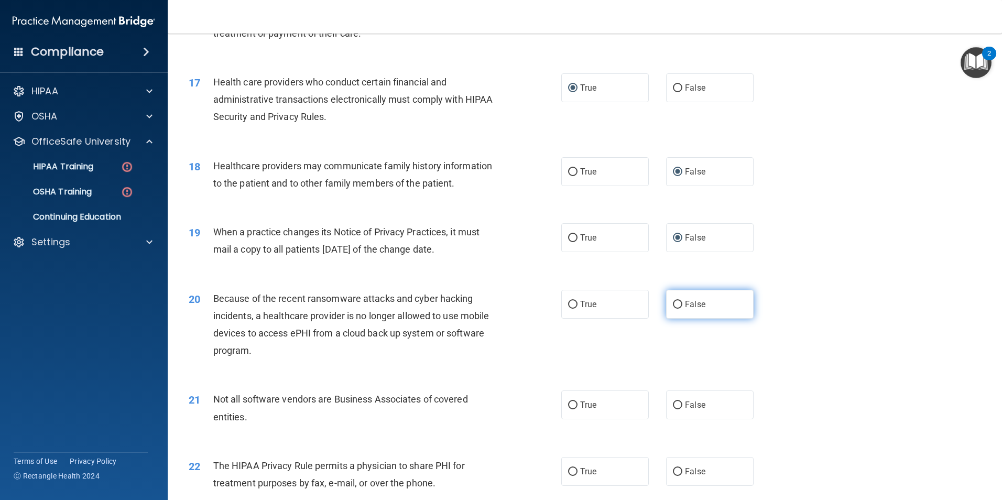
click at [673, 305] on input "False" at bounding box center [677, 305] width 9 height 8
radio input "true"
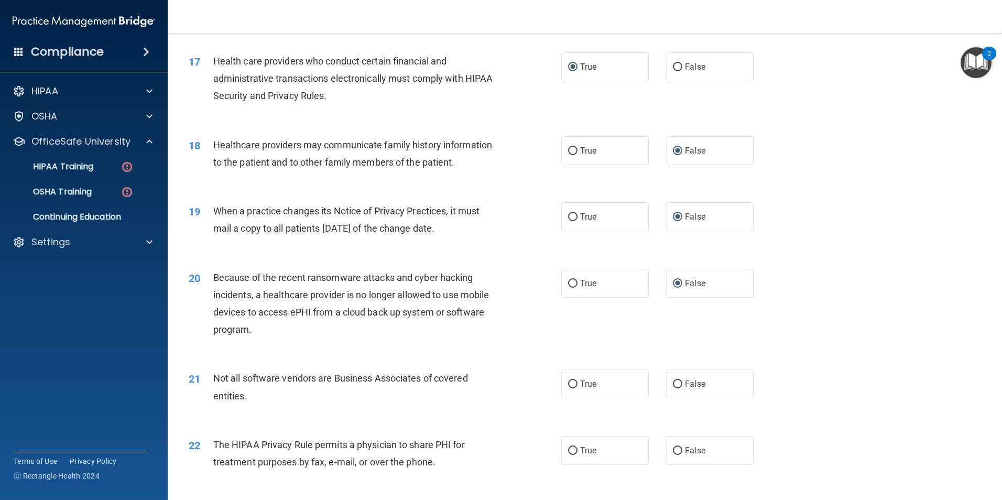
scroll to position [1321, 0]
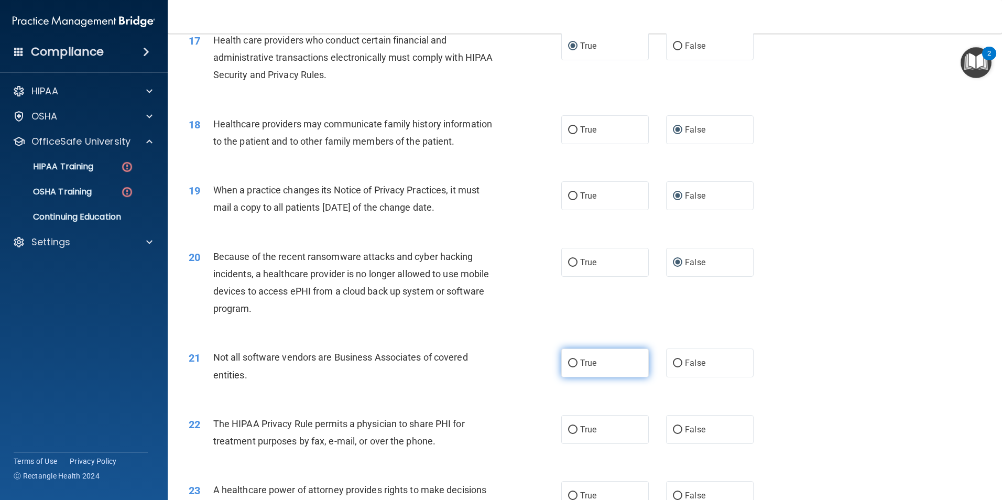
click at [568, 360] on input "True" at bounding box center [572, 364] width 9 height 8
radio input "true"
click at [574, 425] on label "True" at bounding box center [605, 429] width 88 height 29
click at [574, 426] on input "True" at bounding box center [572, 430] width 9 height 8
radio input "true"
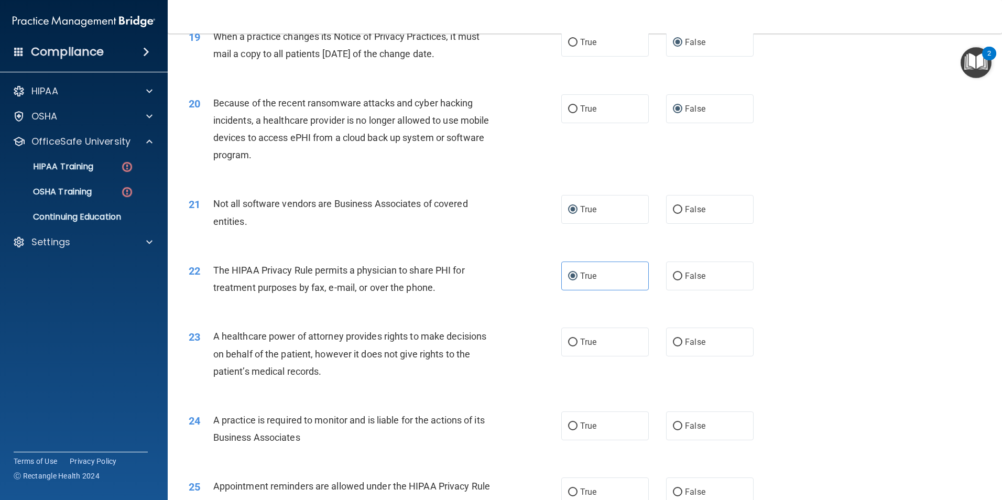
scroll to position [1524, 0]
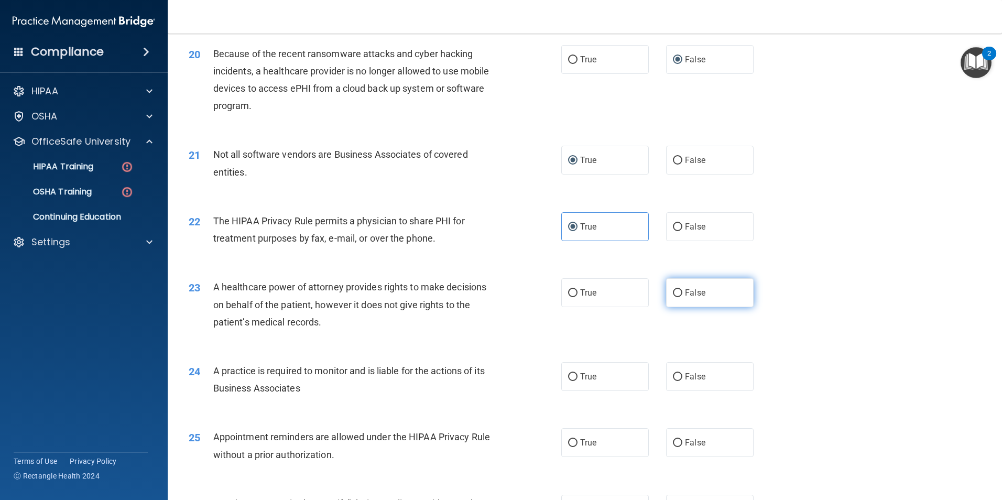
click at [673, 294] on input "False" at bounding box center [677, 293] width 9 height 8
radio input "true"
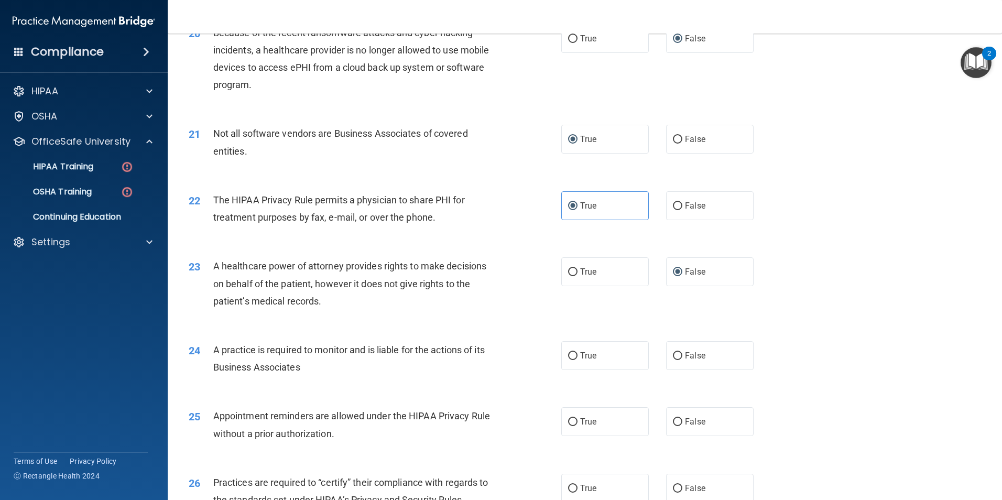
scroll to position [1621, 0]
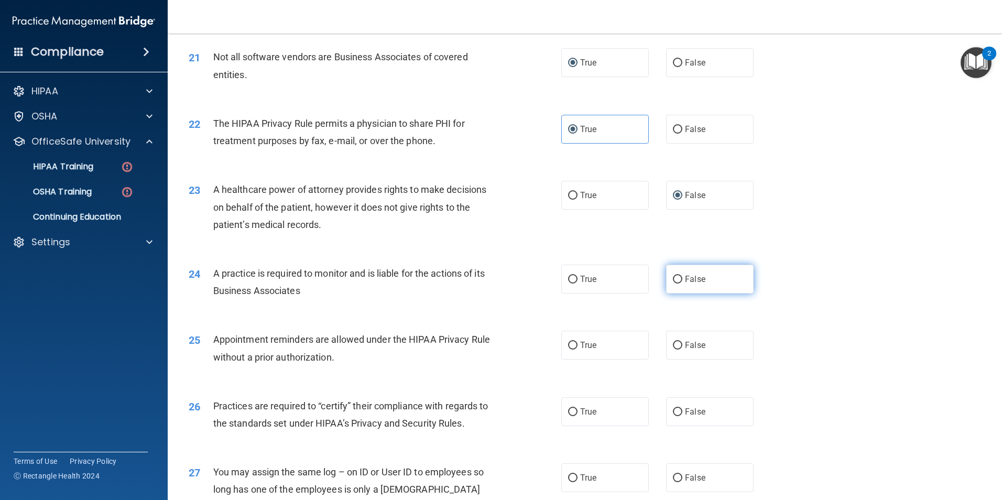
click at [673, 281] on input "False" at bounding box center [677, 280] width 9 height 8
radio input "true"
click at [568, 344] on input "True" at bounding box center [572, 346] width 9 height 8
radio input "true"
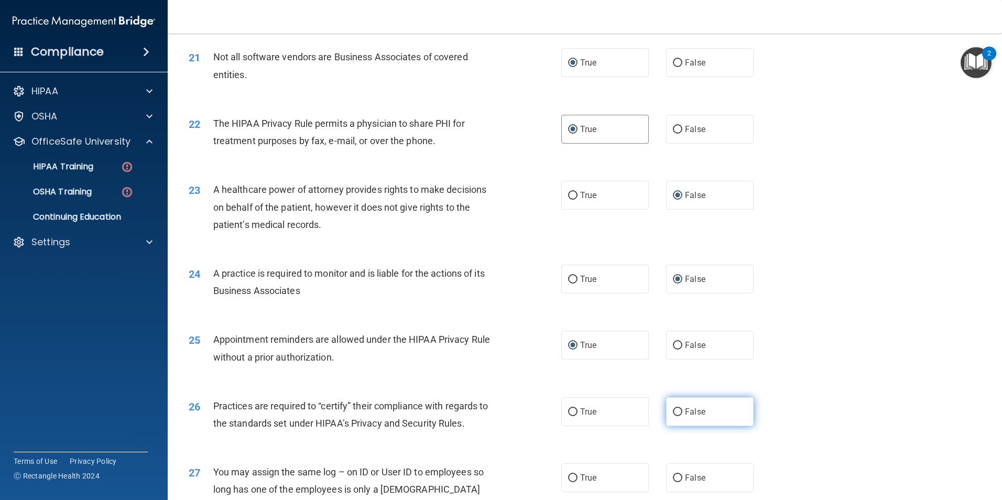
click at [673, 411] on input "False" at bounding box center [677, 412] width 9 height 8
radio input "true"
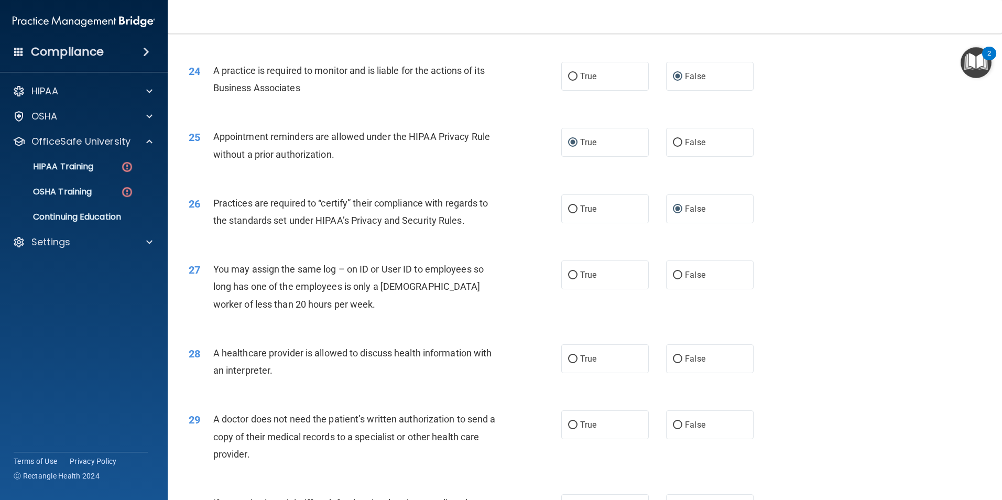
scroll to position [1852, 0]
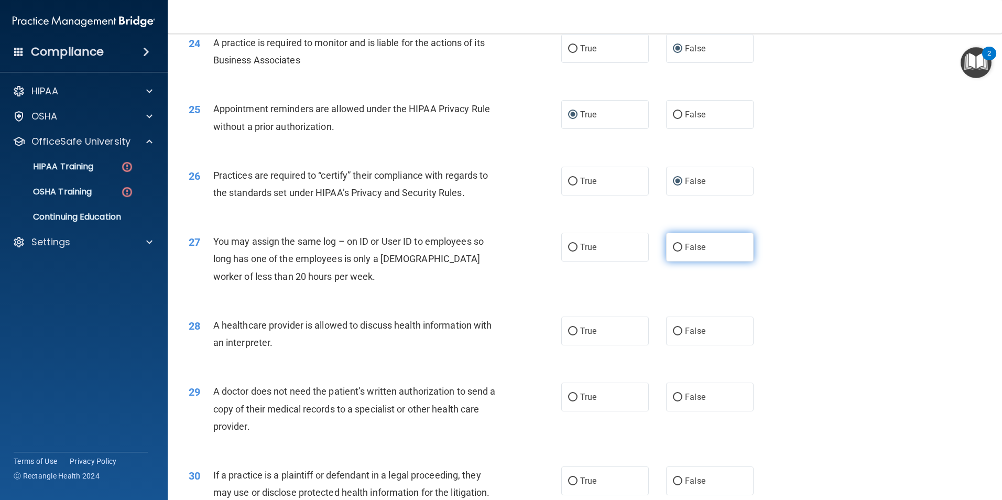
click at [673, 247] on input "False" at bounding box center [677, 248] width 9 height 8
radio input "true"
click at [568, 334] on input "True" at bounding box center [572, 332] width 9 height 8
radio input "true"
click at [574, 395] on label "True" at bounding box center [605, 397] width 88 height 29
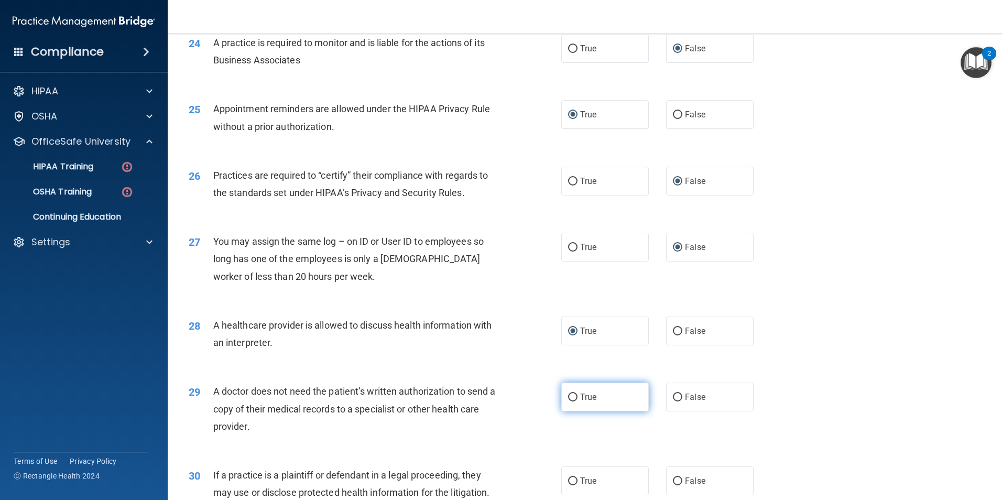
click at [574, 395] on input "True" at bounding box center [572, 398] width 9 height 8
radio input "true"
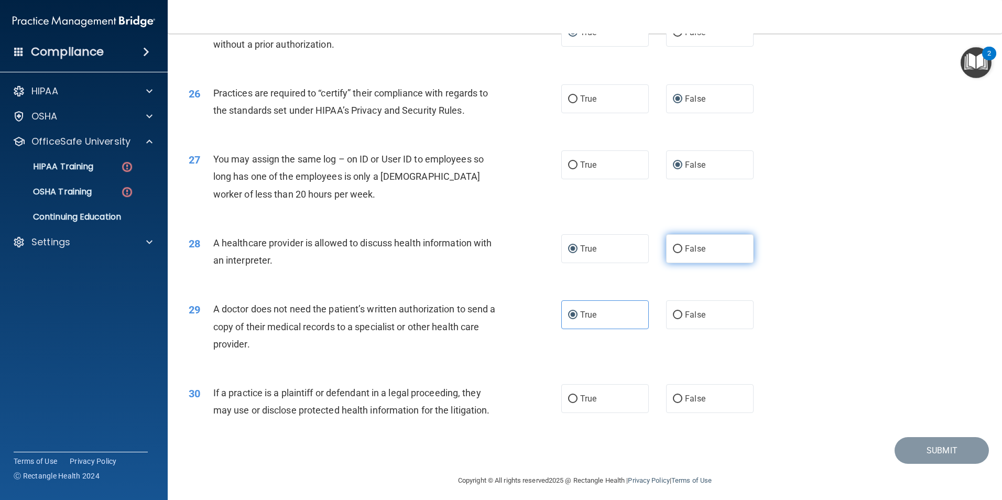
scroll to position [1940, 0]
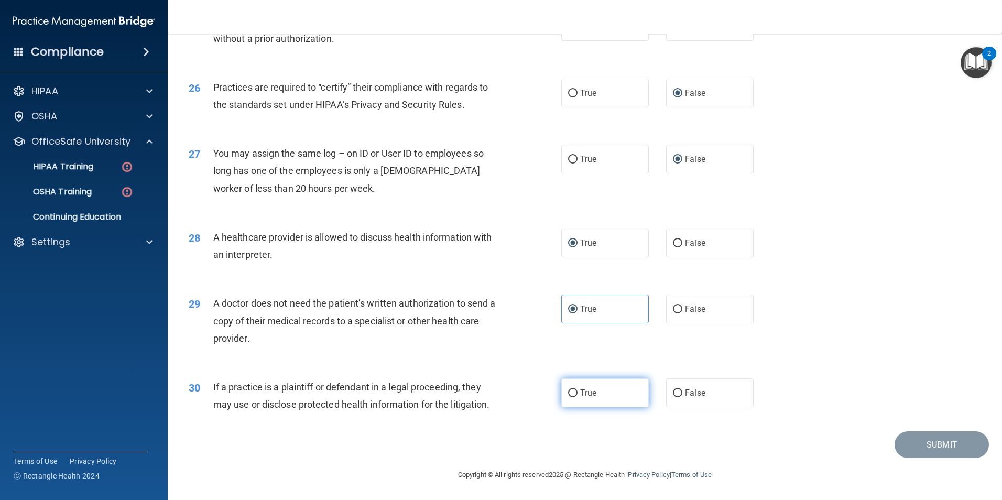
click at [568, 394] on input "True" at bounding box center [572, 393] width 9 height 8
radio input "true"
click at [908, 441] on button "Submit" at bounding box center [942, 444] width 94 height 27
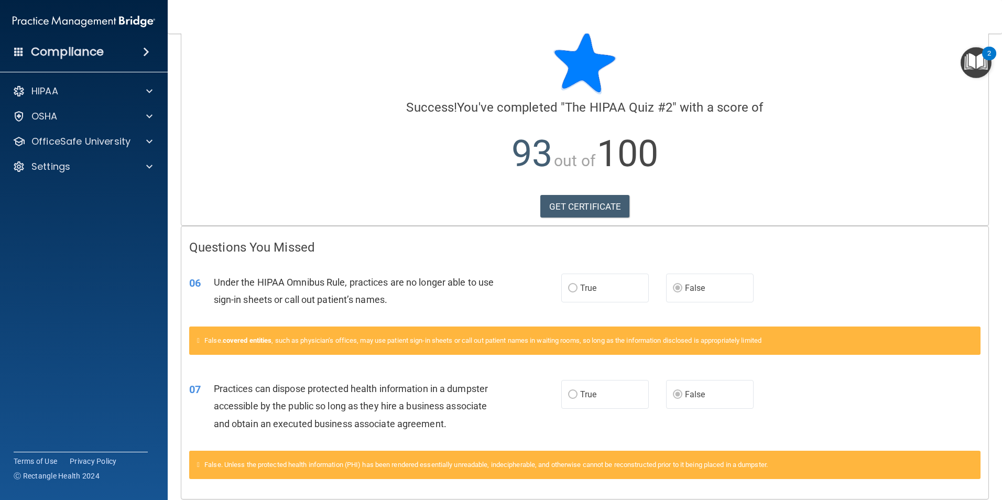
scroll to position [62, 0]
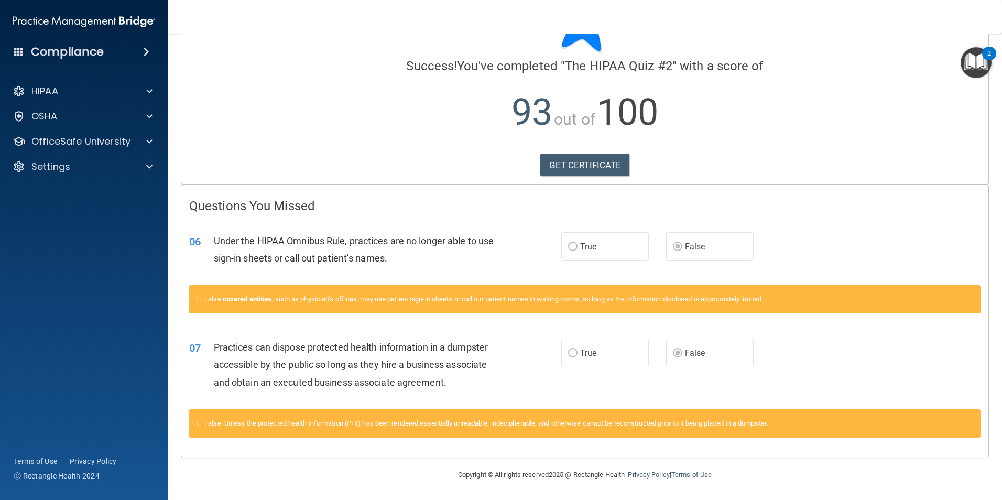
drag, startPoint x: 960, startPoint y: 487, endPoint x: 927, endPoint y: 487, distance: 32.5
click at [934, 487] on footer "Copyright © All rights reserved 2025 @ Rectangle Health | Privacy Policy | Term…" at bounding box center [585, 473] width 792 height 31
click at [532, 439] on div "False. Unless the protected health information (PHI) has been rendered essentia…" at bounding box center [584, 429] width 807 height 40
click at [603, 165] on link "GET CERTIFICATE" at bounding box center [585, 165] width 90 height 23
click at [140, 142] on div at bounding box center [148, 141] width 26 height 13
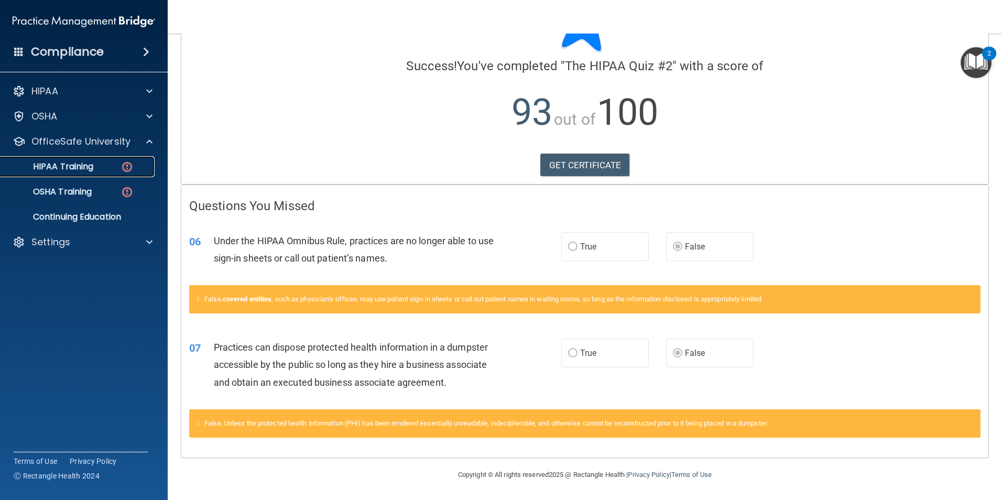
click at [128, 169] on img at bounding box center [127, 166] width 13 height 13
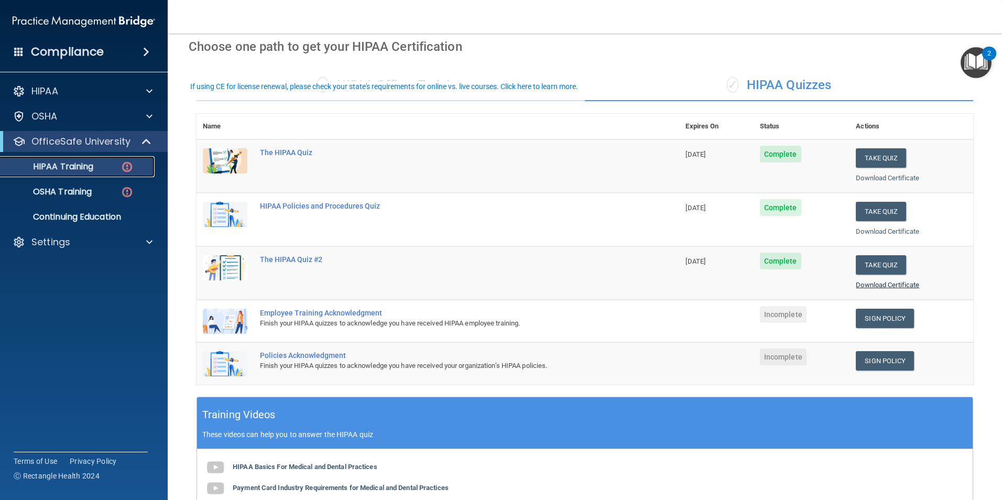
scroll to position [52, 0]
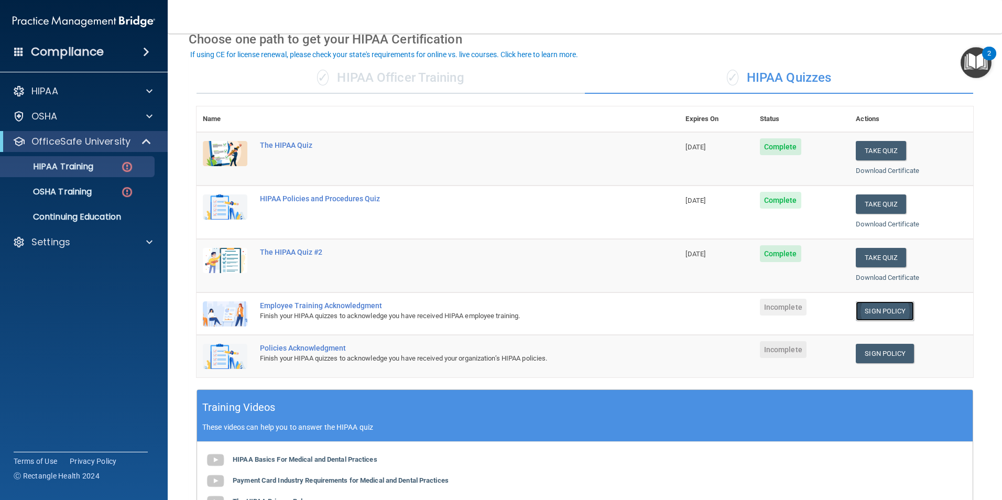
click at [882, 314] on link "Sign Policy" at bounding box center [885, 310] width 58 height 19
click at [860, 308] on link "Sign Policy" at bounding box center [885, 310] width 58 height 19
click at [892, 311] on link "Sign Policy" at bounding box center [885, 310] width 58 height 19
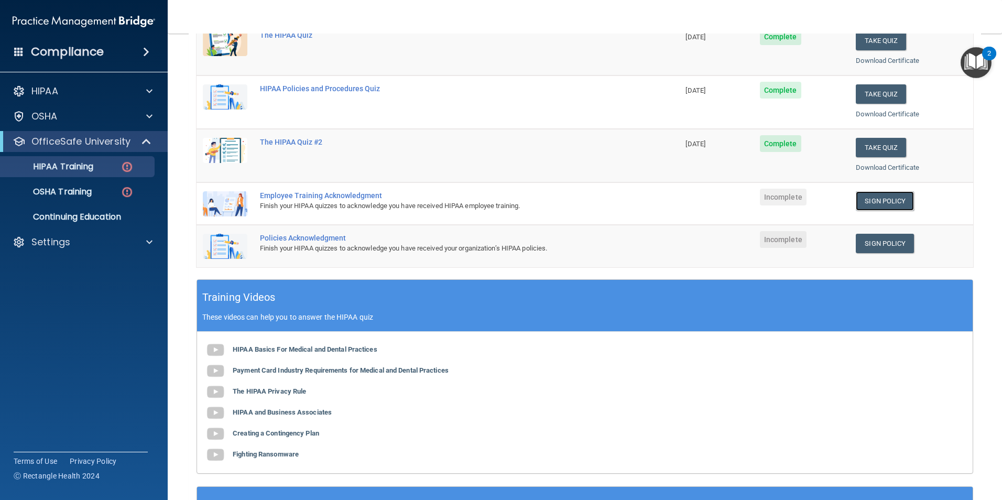
scroll to position [110, 0]
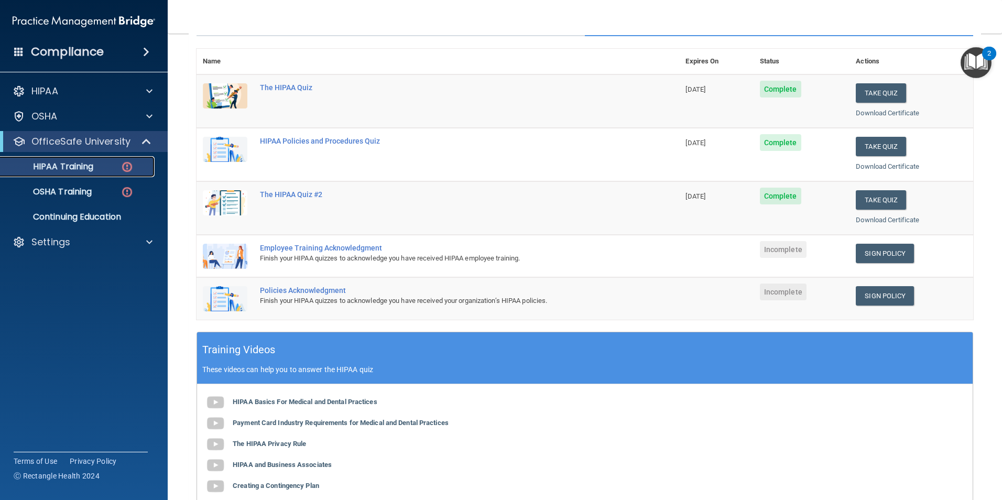
click at [129, 167] on img at bounding box center [127, 166] width 13 height 13
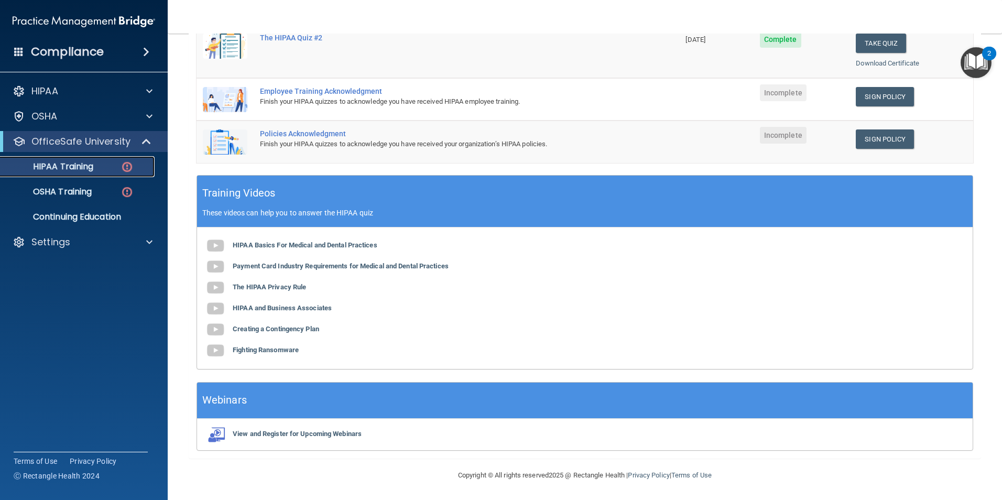
scroll to position [215, 0]
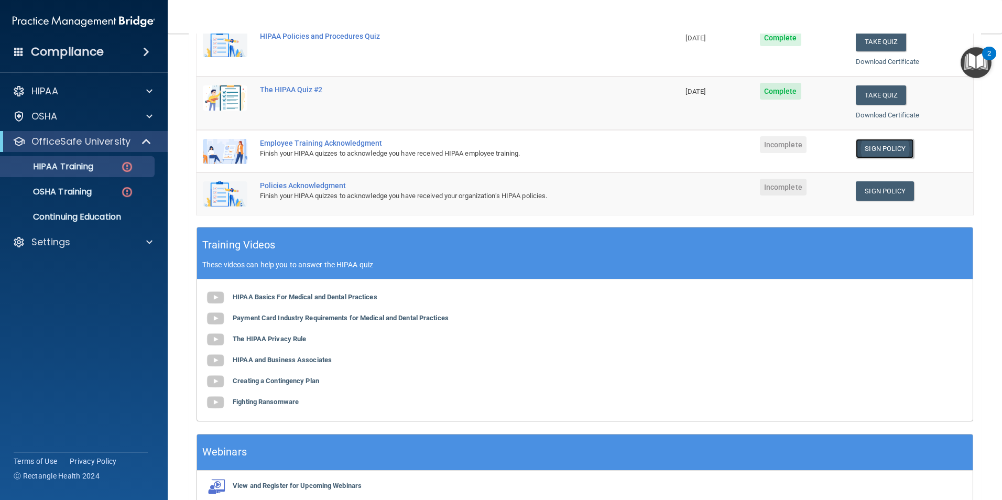
click at [870, 151] on link "Sign Policy" at bounding box center [885, 148] width 58 height 19
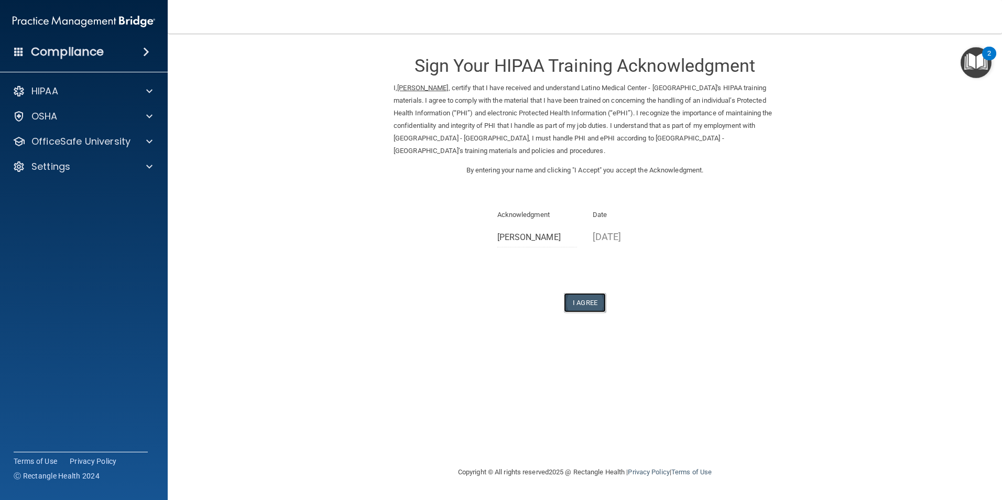
click at [590, 306] on button "I Agree" at bounding box center [585, 302] width 42 height 19
click at [595, 305] on button "I Agree" at bounding box center [585, 302] width 42 height 19
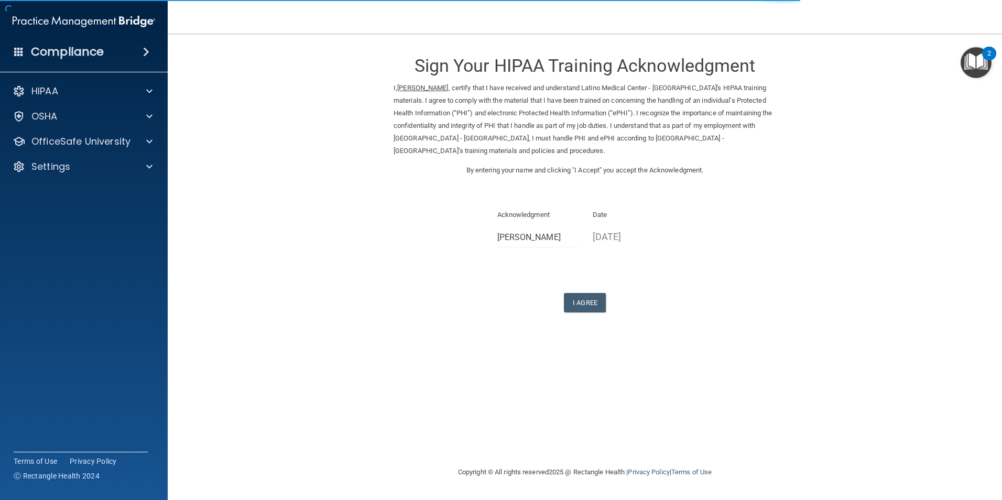
click at [584, 238] on div "Acknowledgment NERLANDE CARMANT" at bounding box center [538, 232] width 96 height 47
click at [585, 303] on button "I Agree" at bounding box center [585, 302] width 42 height 19
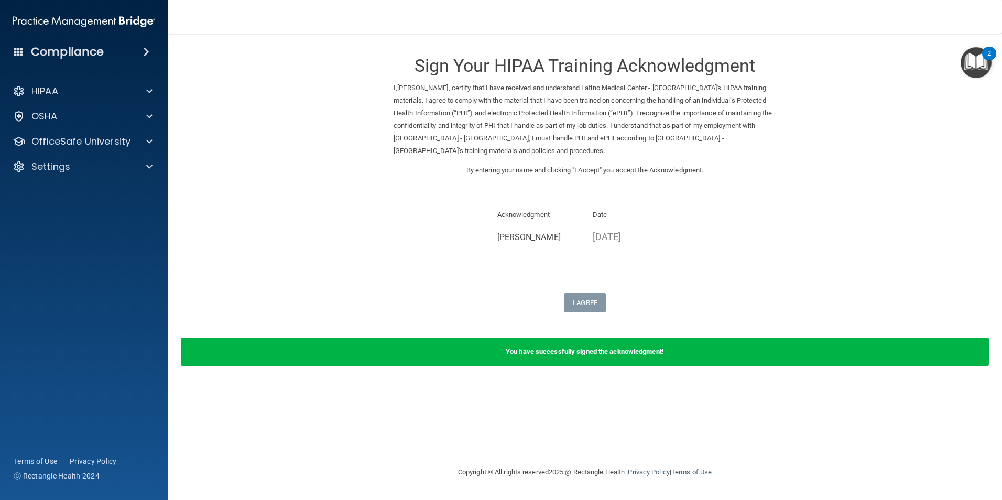
click at [568, 353] on b "You have successfully signed the acknowledgment!" at bounding box center [585, 351] width 158 height 8
click at [545, 66] on h3 "Sign Your HIPAA Training Acknowledgment" at bounding box center [585, 65] width 383 height 19
click at [58, 137] on p "OfficeSafe University" at bounding box center [80, 141] width 99 height 13
click at [74, 164] on p "HIPAA Training" at bounding box center [50, 166] width 86 height 10
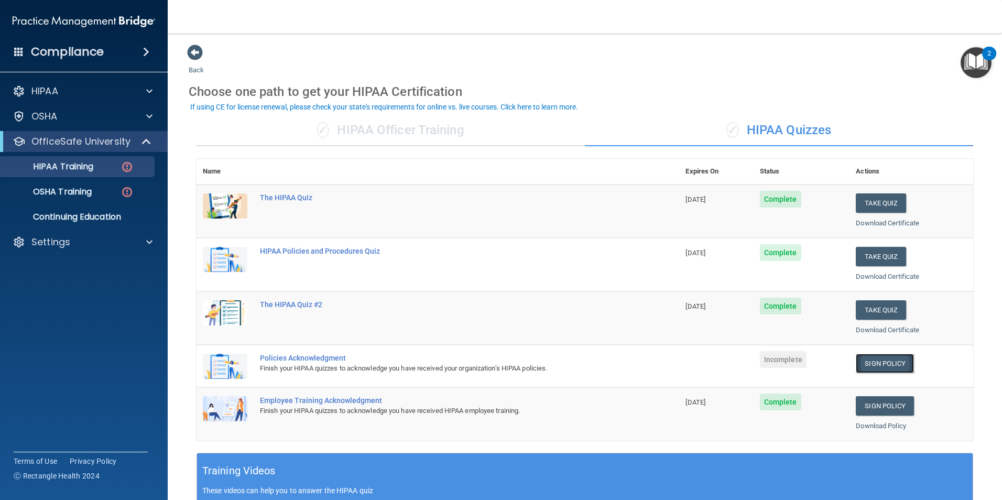
click at [882, 367] on link "Sign Policy" at bounding box center [885, 363] width 58 height 19
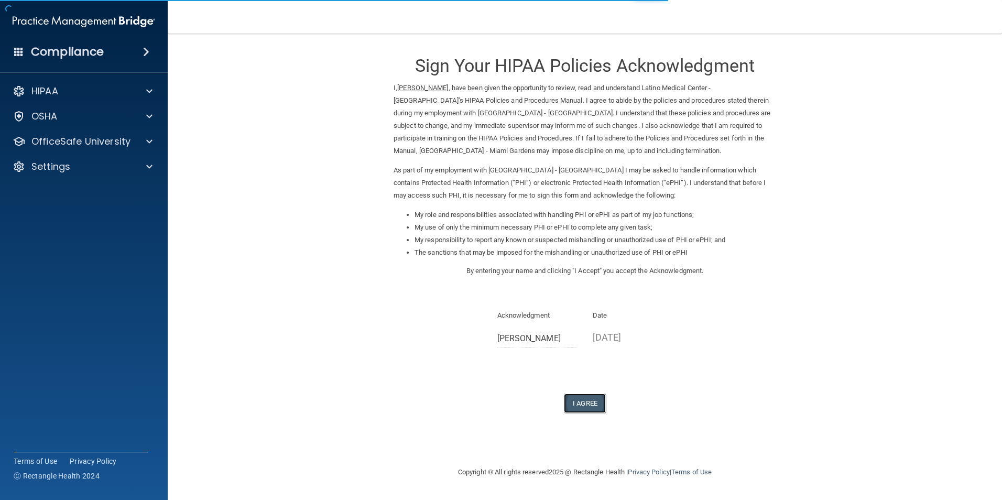
click at [595, 403] on button "I Agree" at bounding box center [585, 403] width 42 height 19
click at [585, 400] on button "I Agree" at bounding box center [585, 403] width 42 height 19
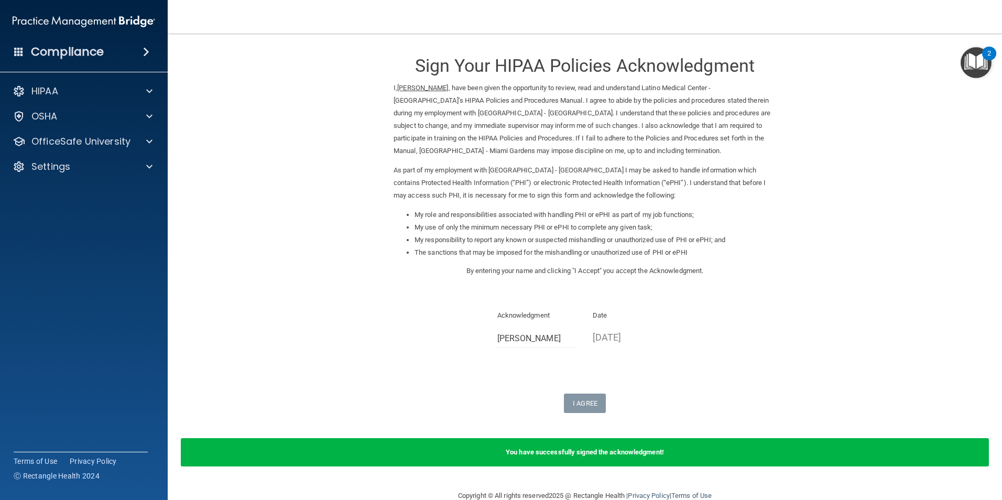
click at [522, 458] on div "You have successfully signed the acknowledgment!" at bounding box center [585, 452] width 808 height 28
click at [148, 138] on span at bounding box center [149, 141] width 6 height 13
click at [72, 170] on p "HIPAA Training" at bounding box center [50, 166] width 86 height 10
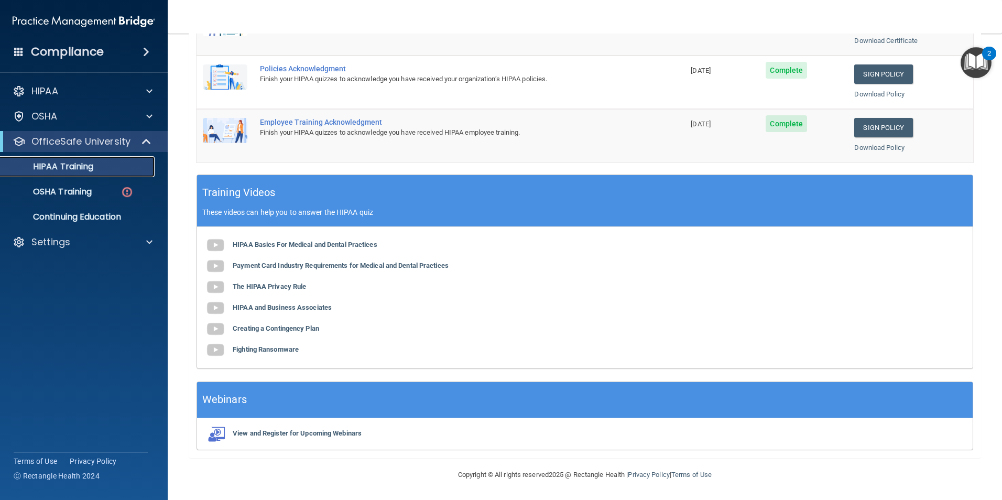
scroll to position [132, 0]
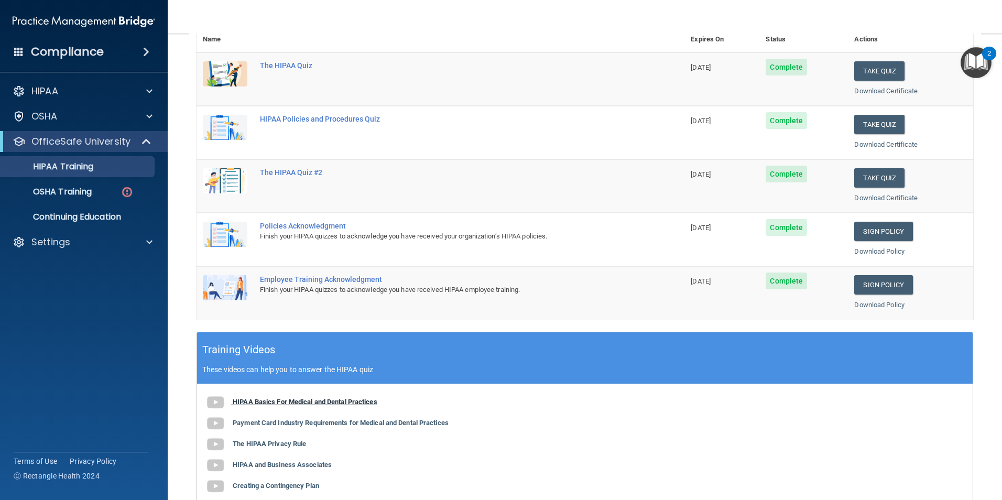
click at [251, 402] on b "HIPAA Basics For Medical and Dental Practices" at bounding box center [305, 402] width 145 height 8
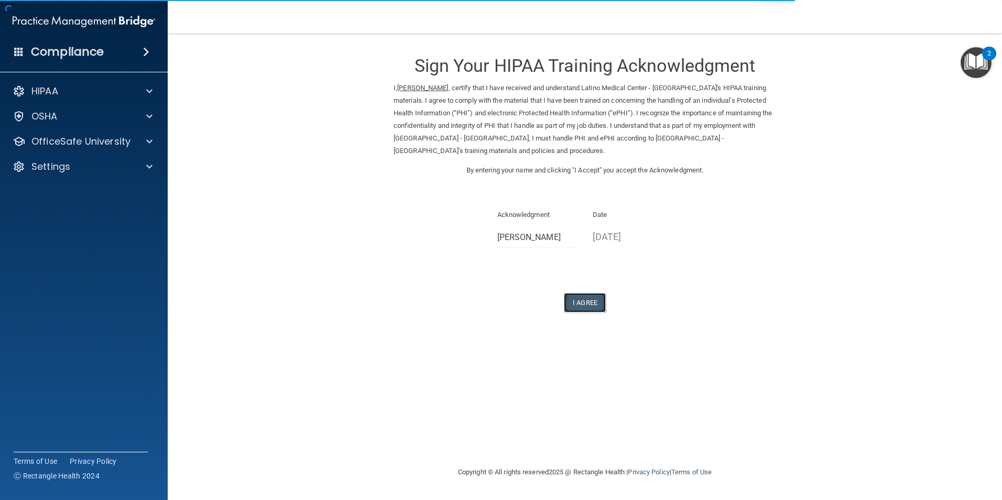
click at [589, 306] on button "I Agree" at bounding box center [585, 302] width 42 height 19
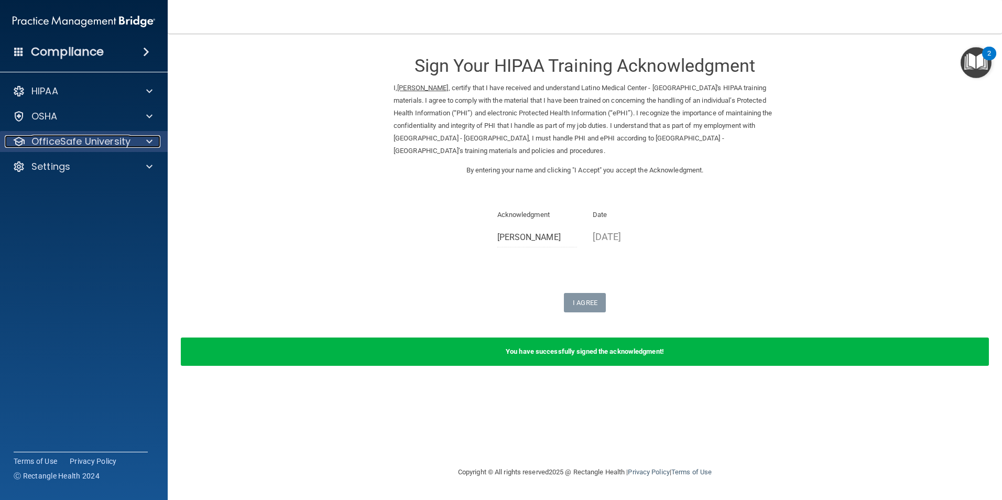
click at [146, 142] on span at bounding box center [149, 141] width 6 height 13
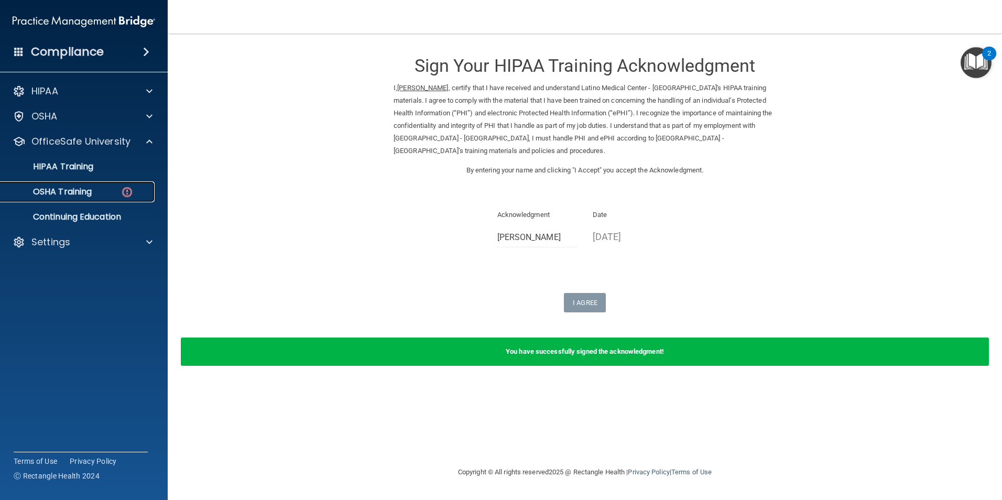
click at [117, 191] on div "OSHA Training" at bounding box center [78, 192] width 143 height 10
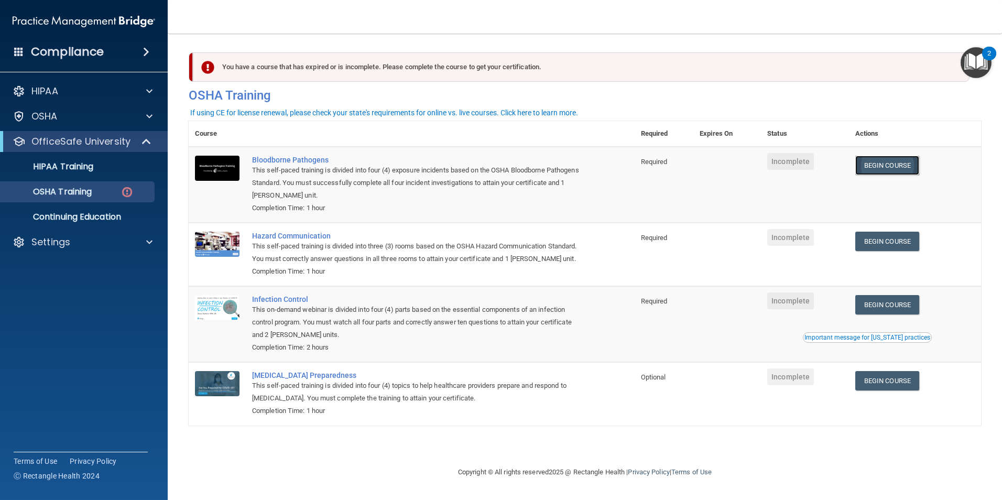
click at [889, 167] on link "Begin Course" at bounding box center [887, 165] width 64 height 19
